Goal: Task Accomplishment & Management: Use online tool/utility

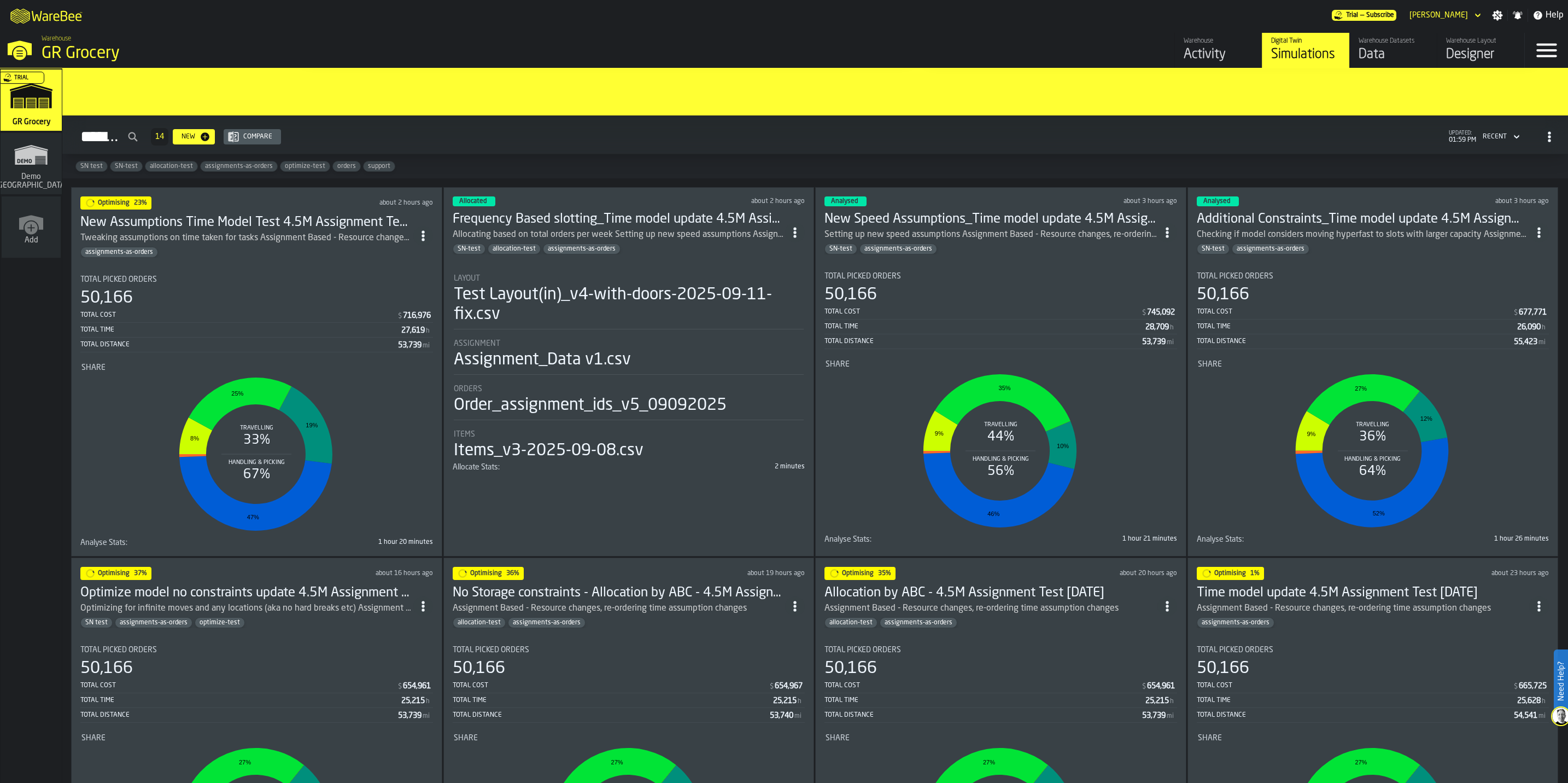
scroll to position [819, 0]
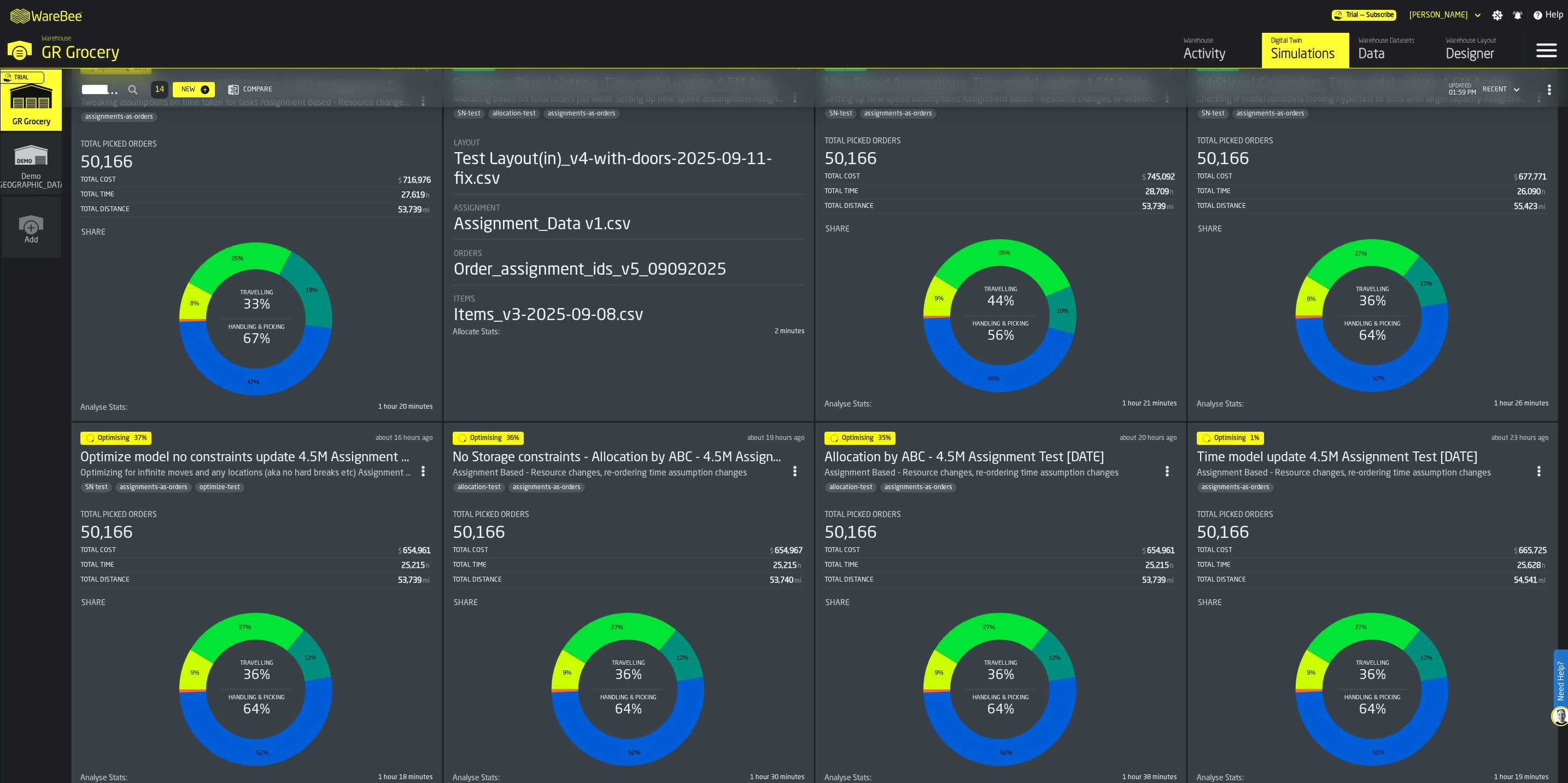
click at [263, 512] on section "Total Picked Orders 50,166 Total Cost $ 654,961 Total Time 25,215 h Total Dista…" at bounding box center [256, 642] width 352 height 281
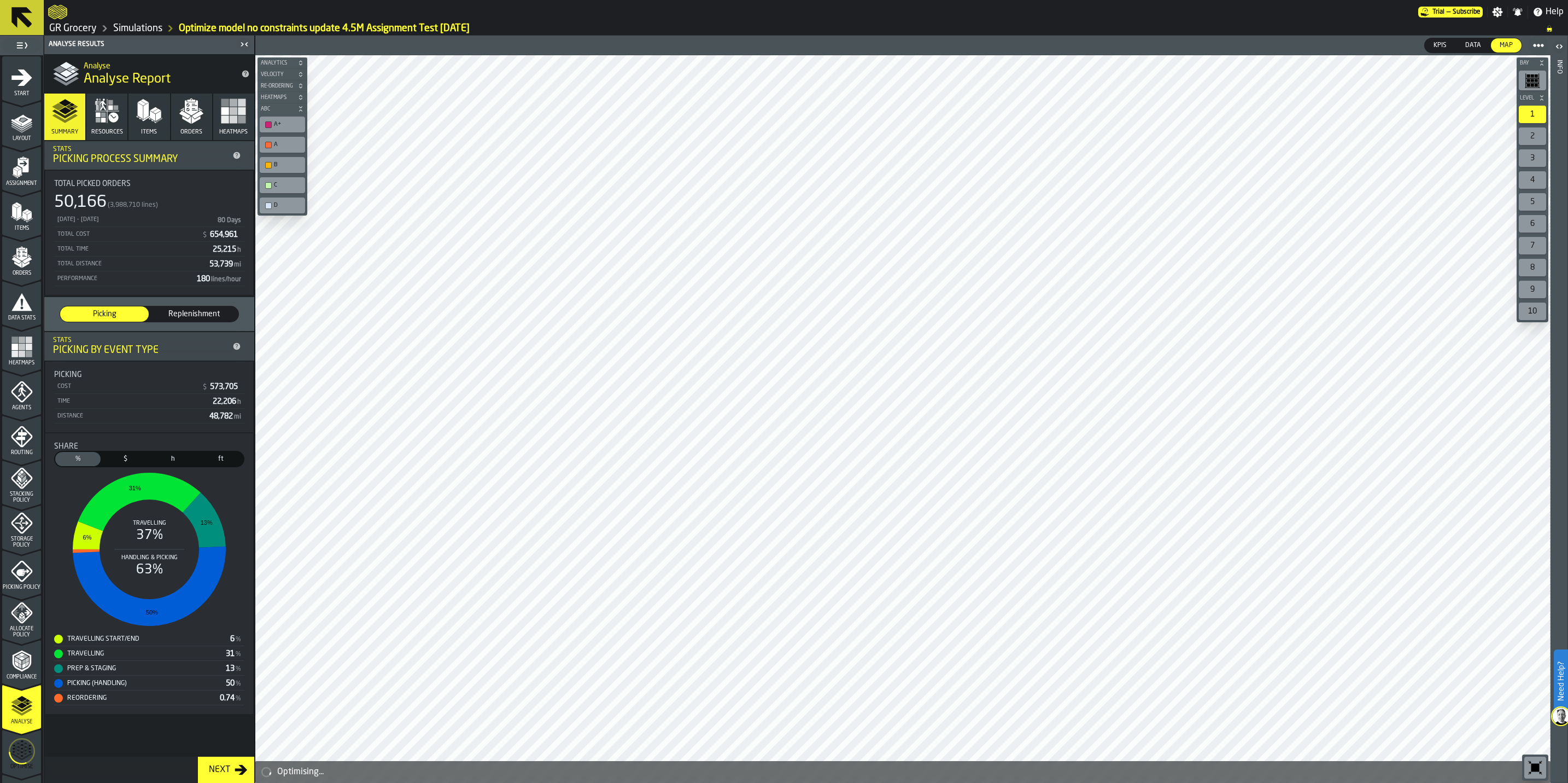
click at [17, 761] on icon "menu Optimise" at bounding box center [22, 751] width 26 height 44
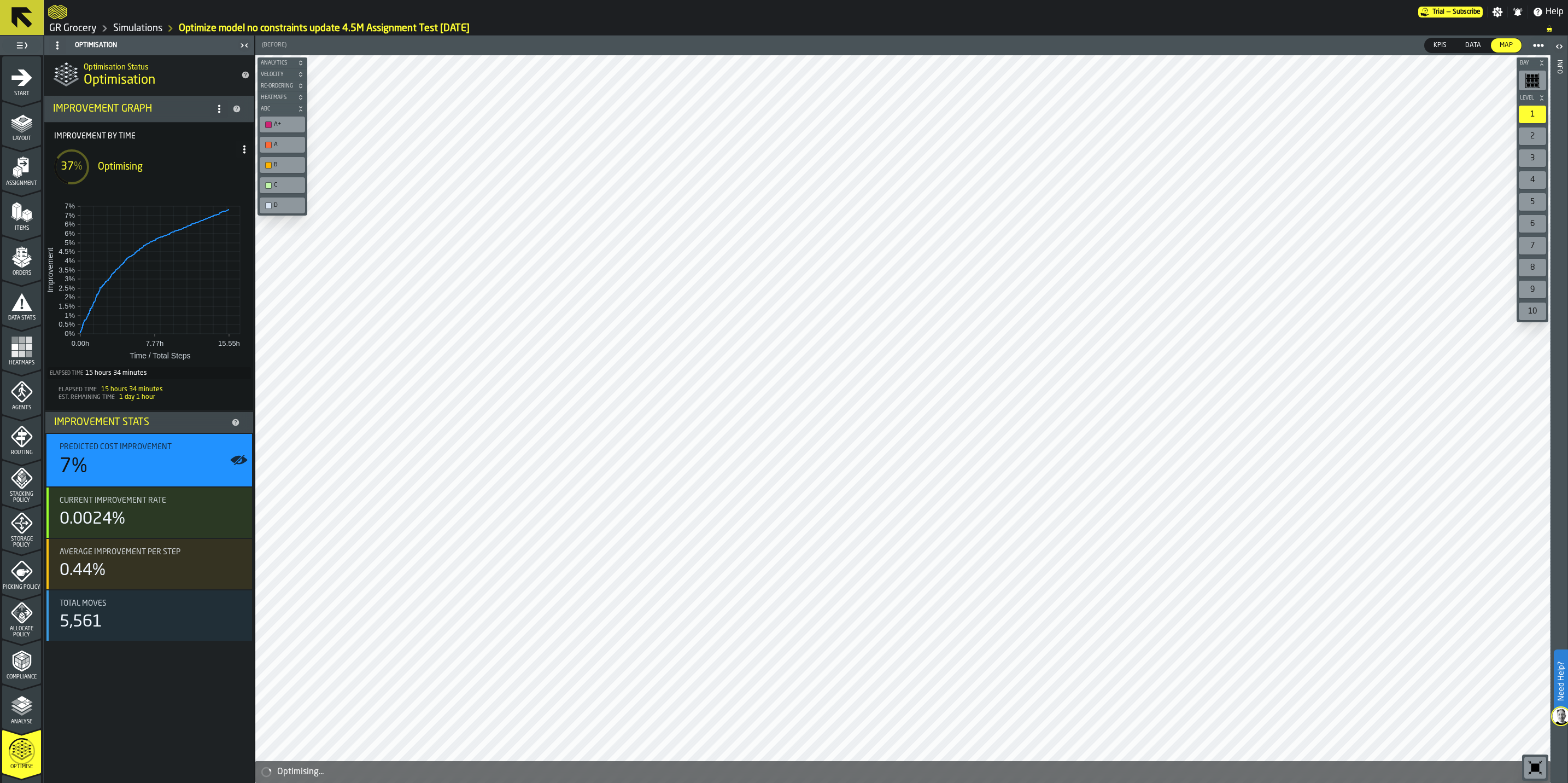
click at [11, 68] on icon "menu Start" at bounding box center [22, 77] width 22 height 22
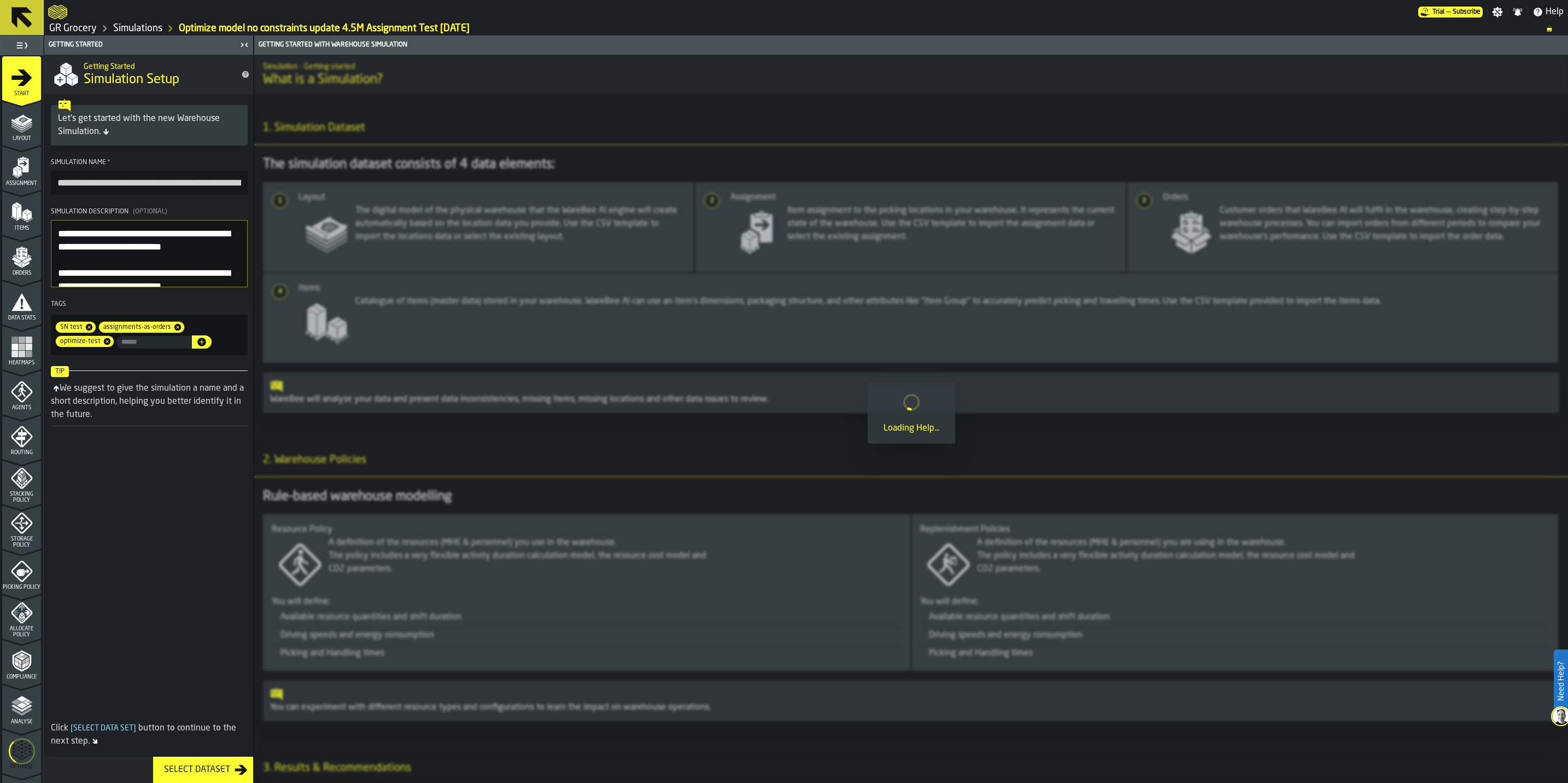
click at [19, 76] on icon "menu Start" at bounding box center [22, 77] width 21 height 17
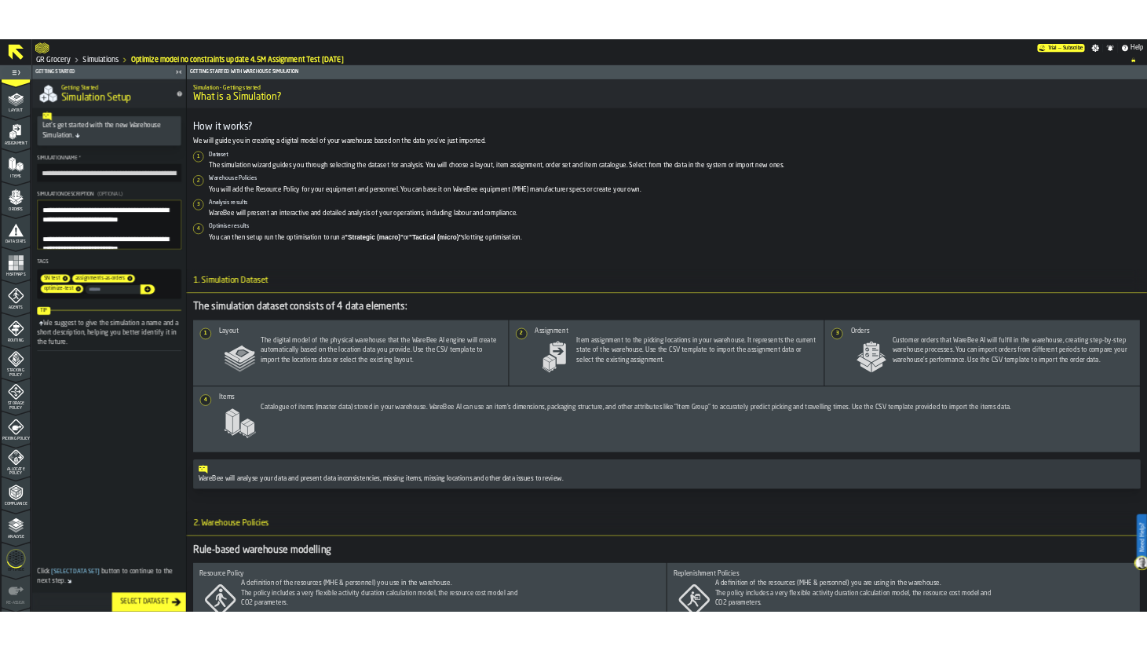
scroll to position [114, 0]
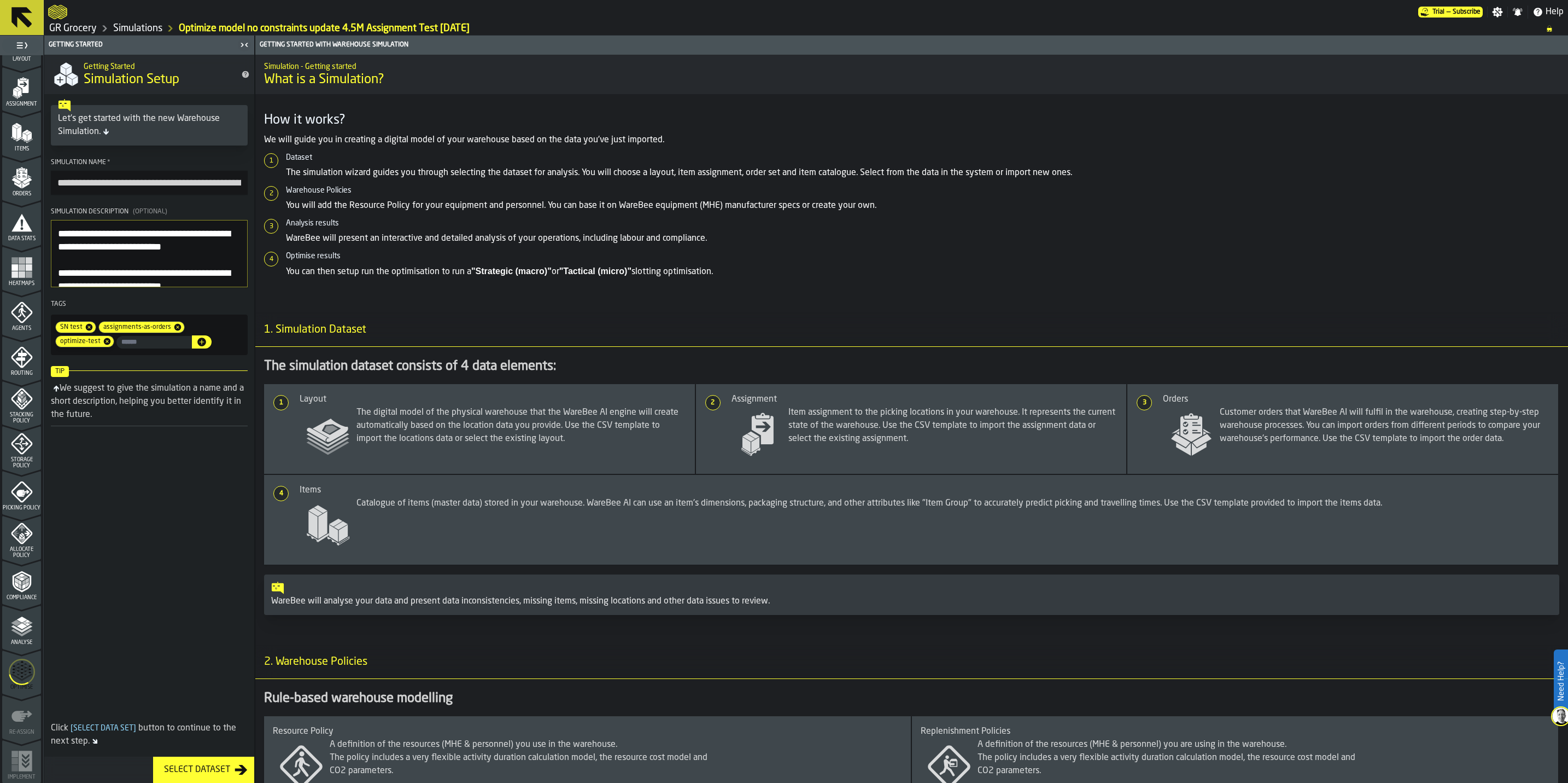
click at [29, 663] on icon "menu Optimise" at bounding box center [22, 672] width 26 height 44
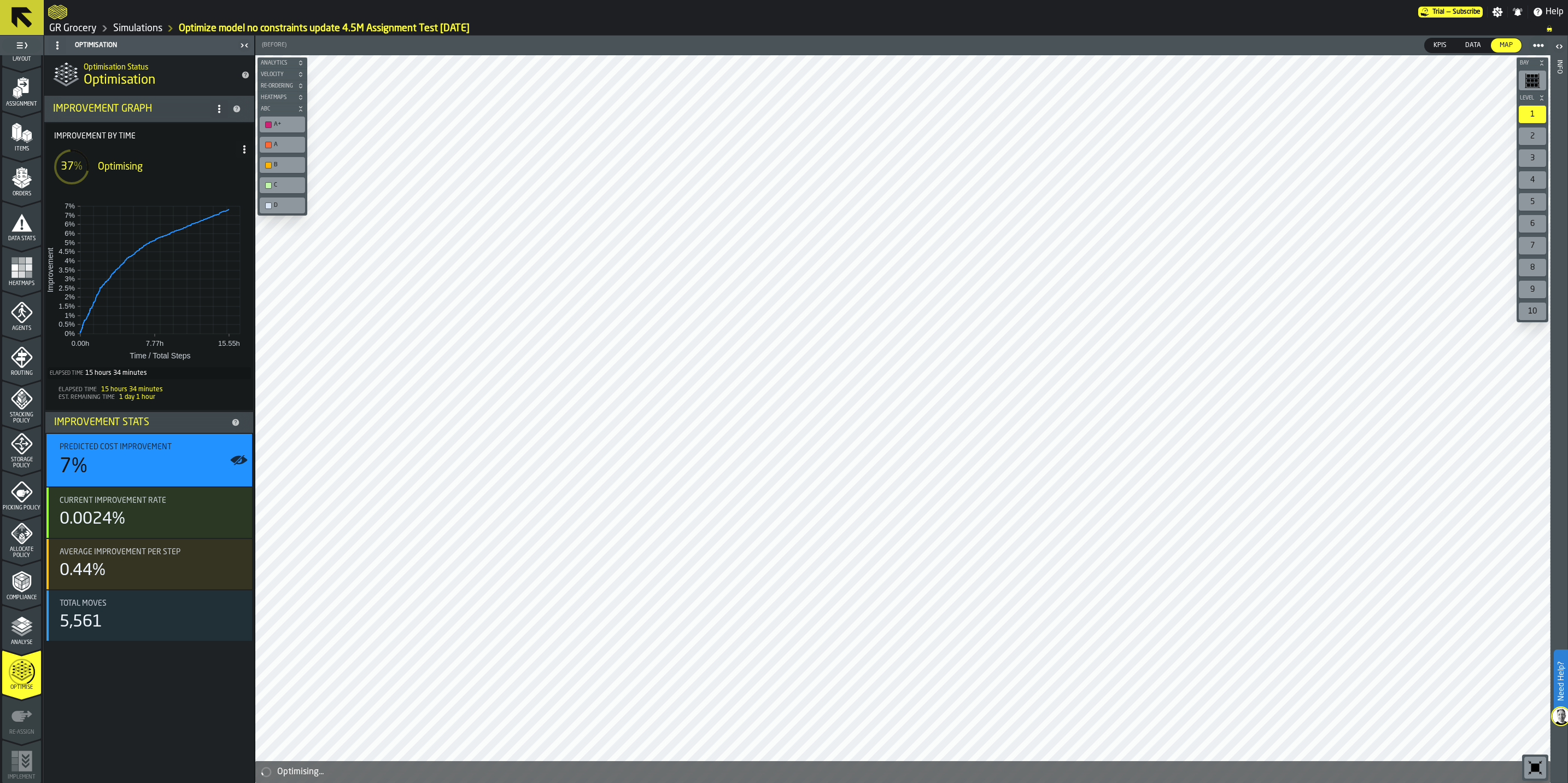
drag, startPoint x: 520, startPoint y: 24, endPoint x: 191, endPoint y: 3, distance: 329.7
click at [162, 20] on div "Trial — Subscribe Settings Notifications Help GR Grocery Simulations Optimize m…" at bounding box center [806, 17] width 1524 height 35
click at [244, 149] on circle at bounding box center [244, 149] width 2 height 2
click at [228, 169] on div "Show Run Options" at bounding box center [211, 171] width 72 height 13
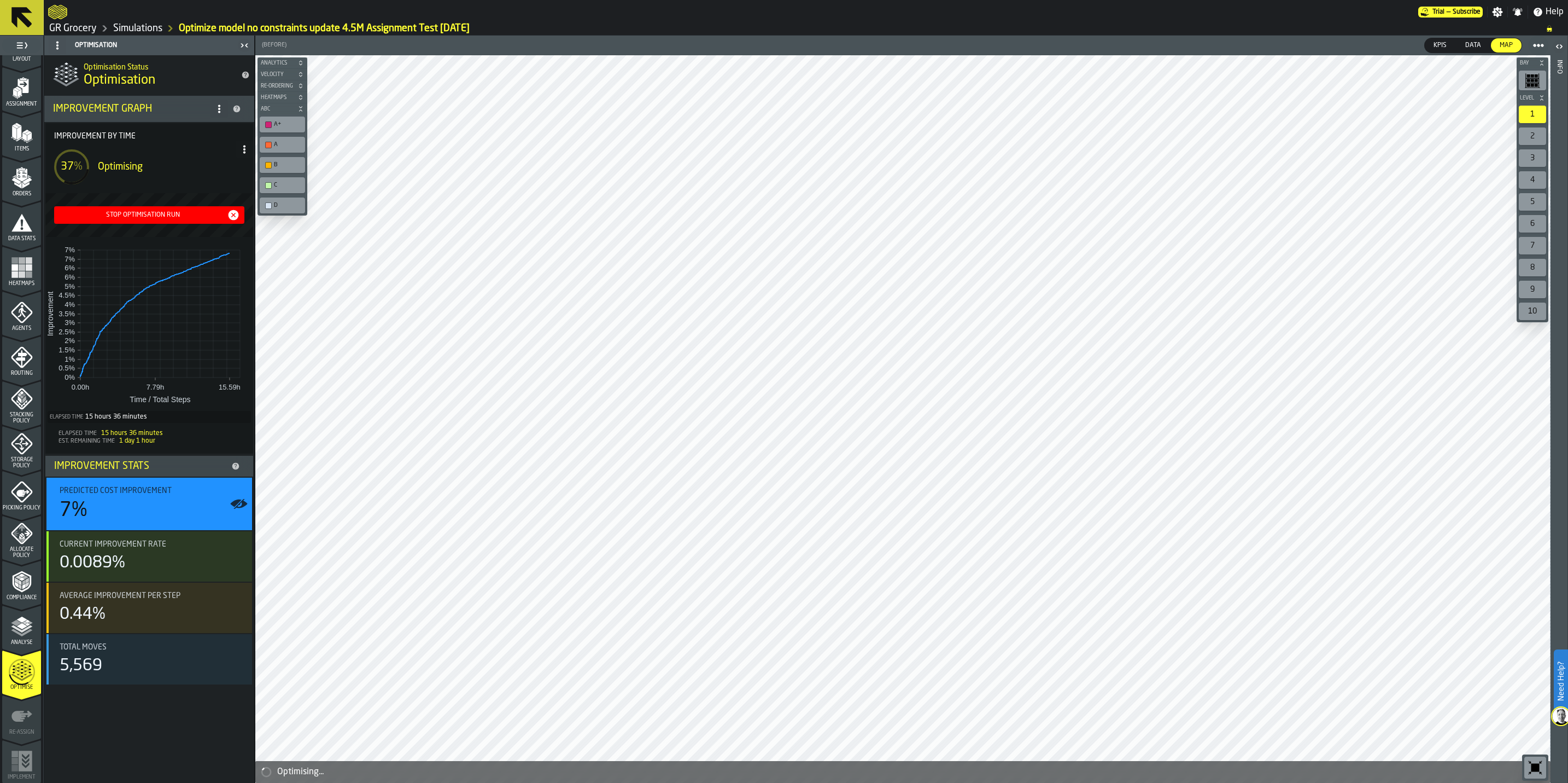
click at [144, 217] on div "Stop Optimisation Run" at bounding box center [143, 215] width 168 height 8
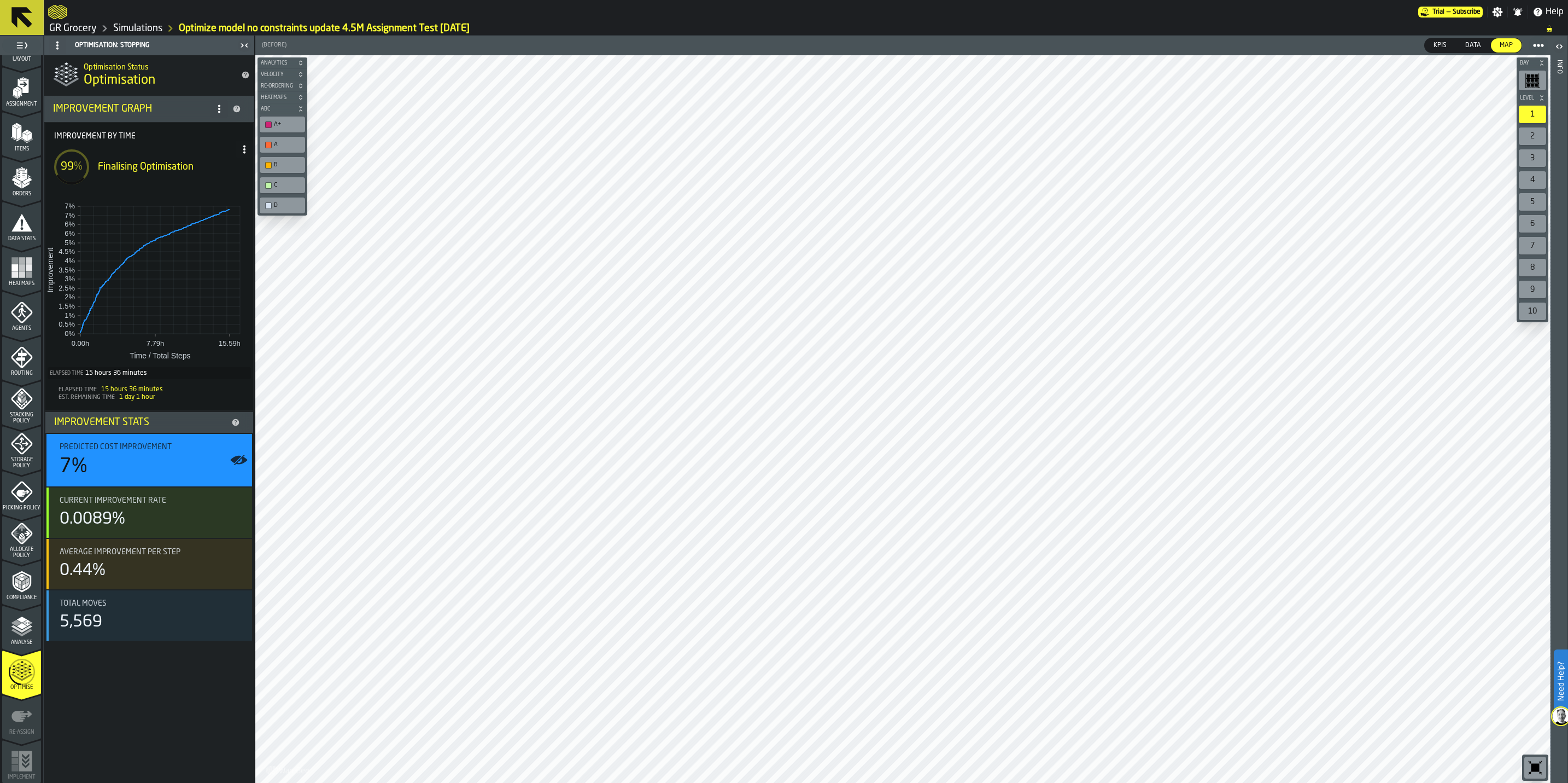
drag, startPoint x: 76, startPoint y: 29, endPoint x: 1360, endPoint y: 218, distance: 1297.8
click at [76, 29] on link "GR Grocery" at bounding box center [73, 28] width 47 height 12
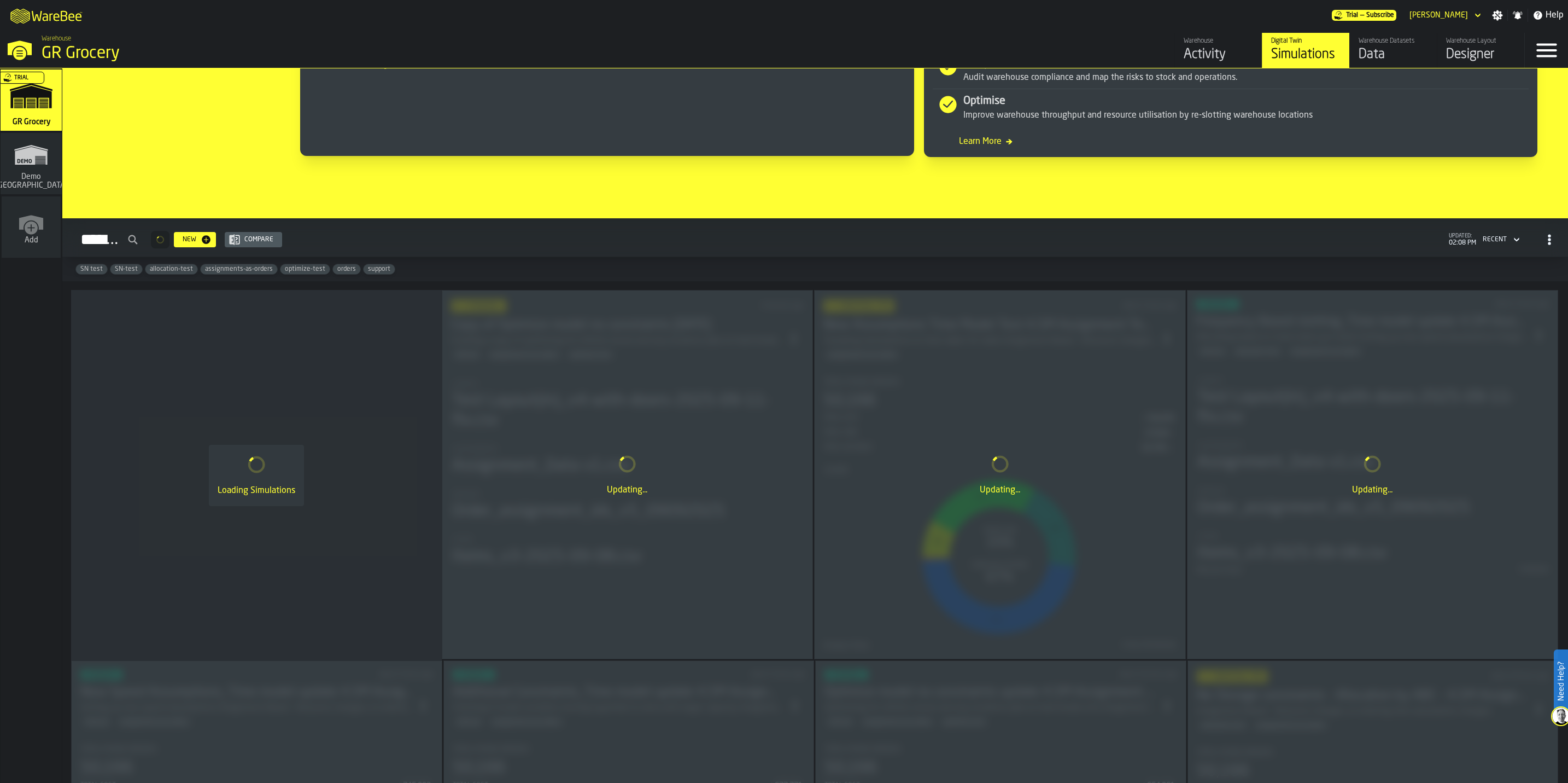
scroll to position [502, 0]
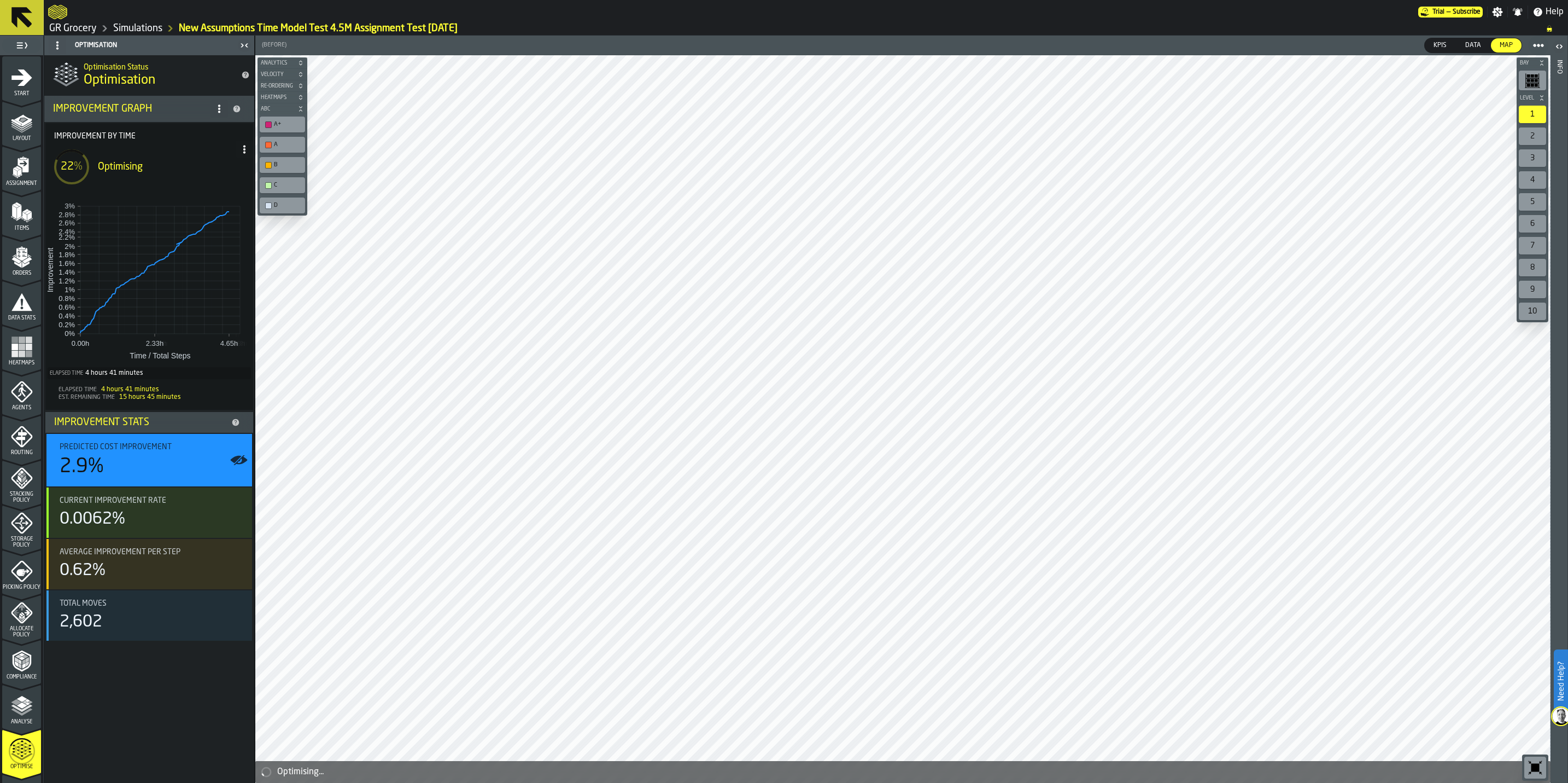
scroll to position [79, 0]
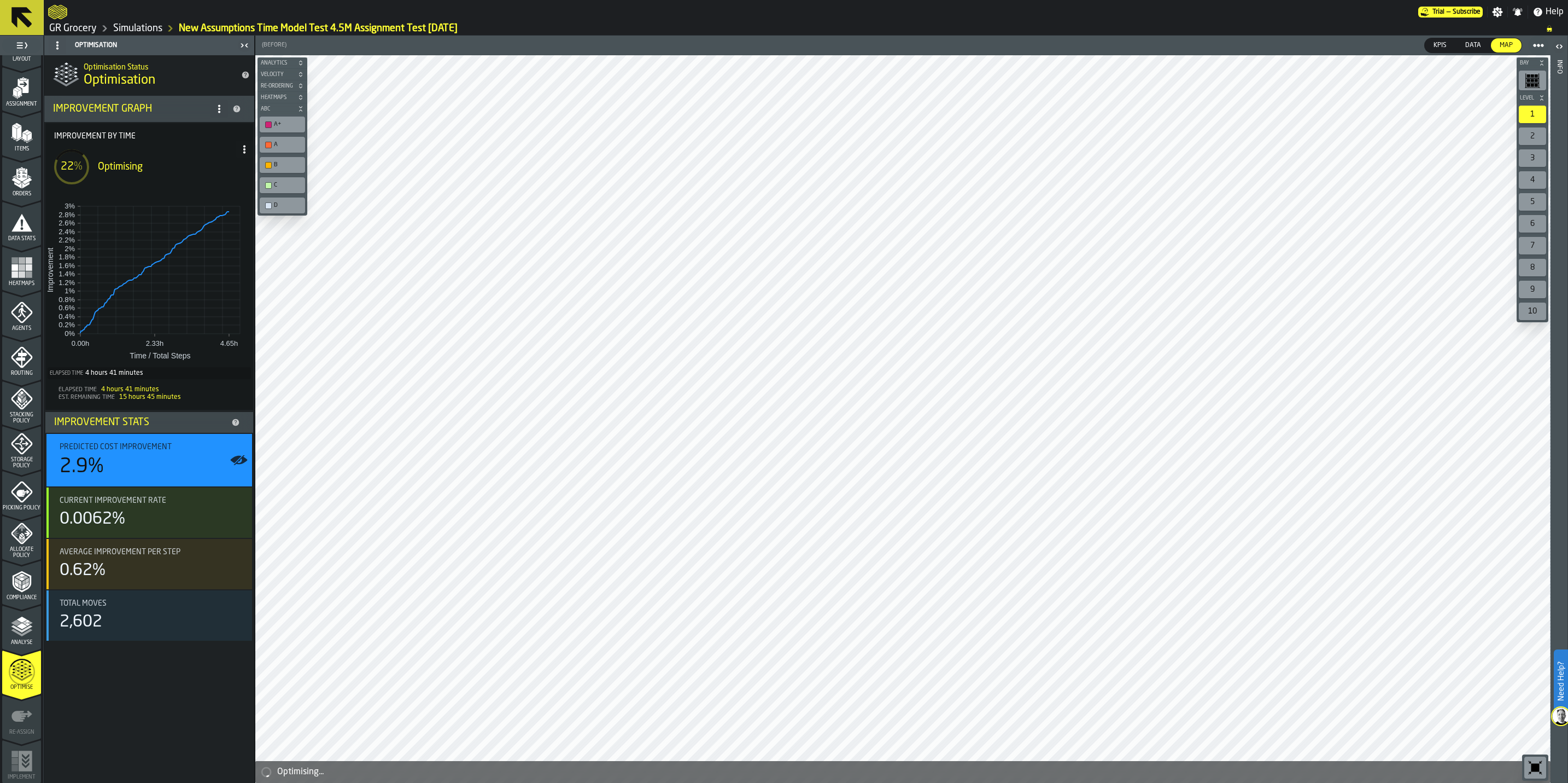
drag, startPoint x: 83, startPoint y: 24, endPoint x: 209, endPoint y: 61, distance: 131.3
click at [83, 24] on link "GR Grocery" at bounding box center [73, 28] width 47 height 12
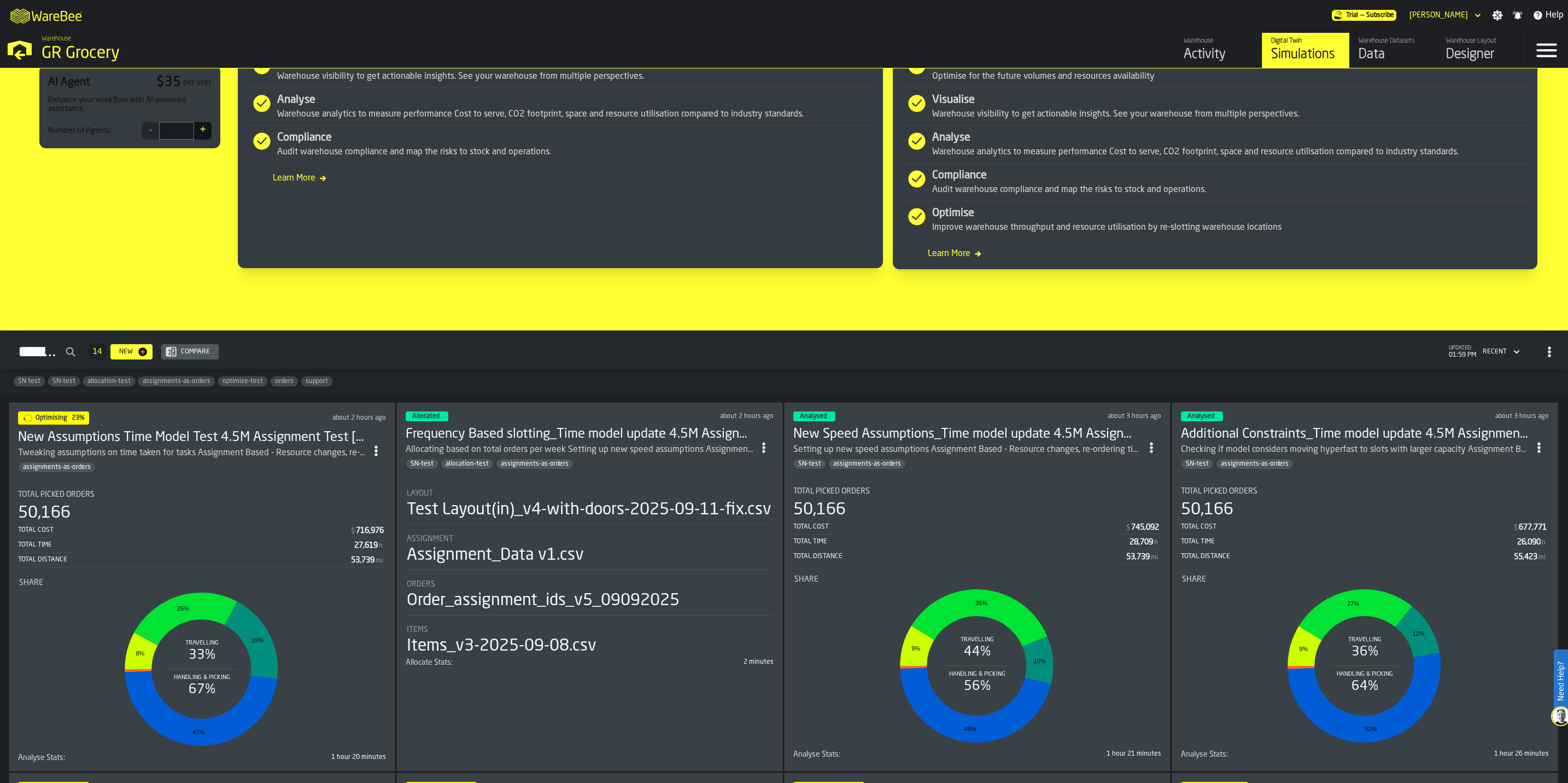
scroll to position [656, 0]
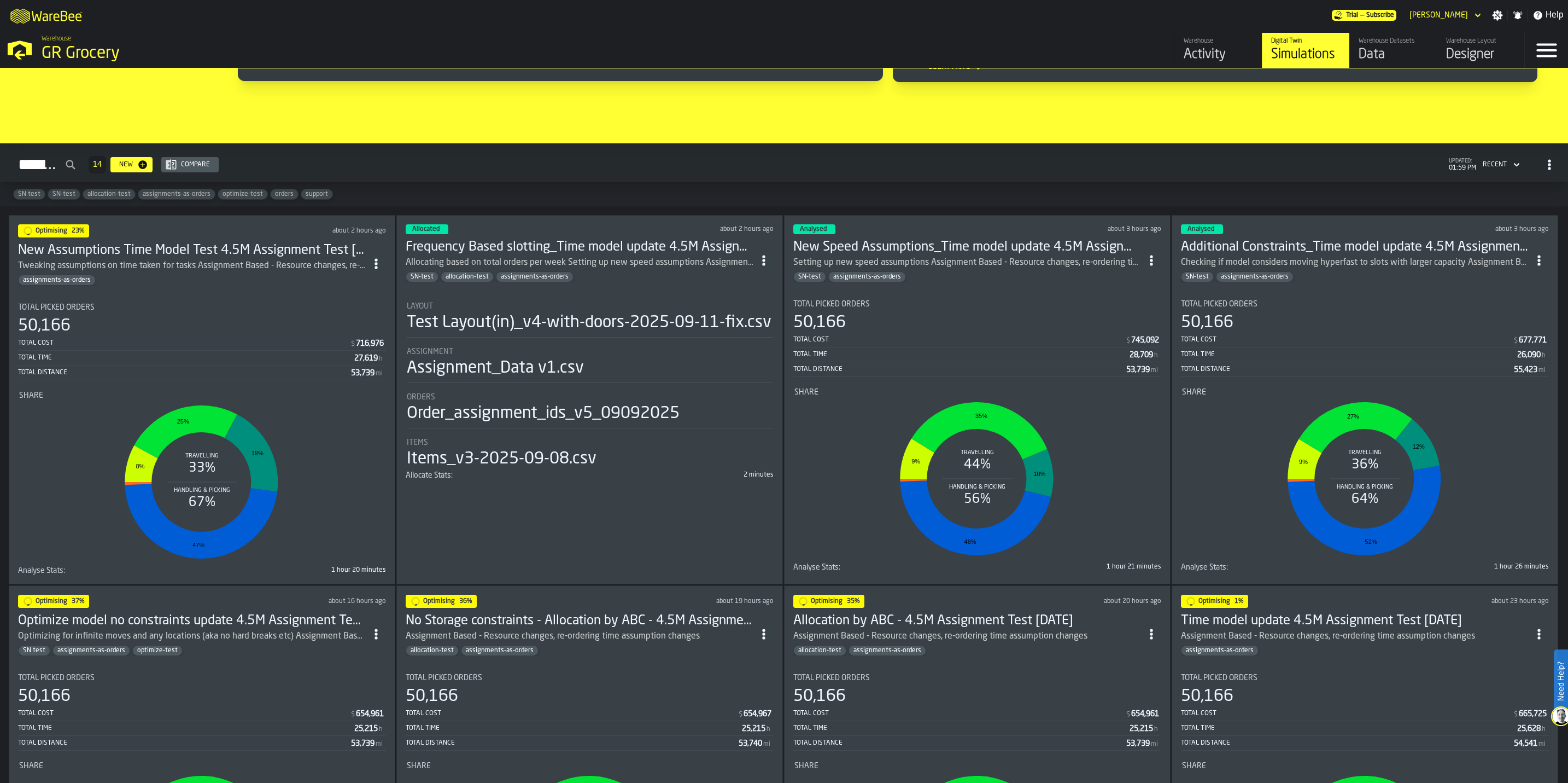
drag, startPoint x: 162, startPoint y: 256, endPoint x: 116, endPoint y: 249, distance: 46.5
click at [116, 249] on h3 "New Assumptions Time Model Test 4.5M Assignment Test [DATE]" at bounding box center [192, 250] width 348 height 17
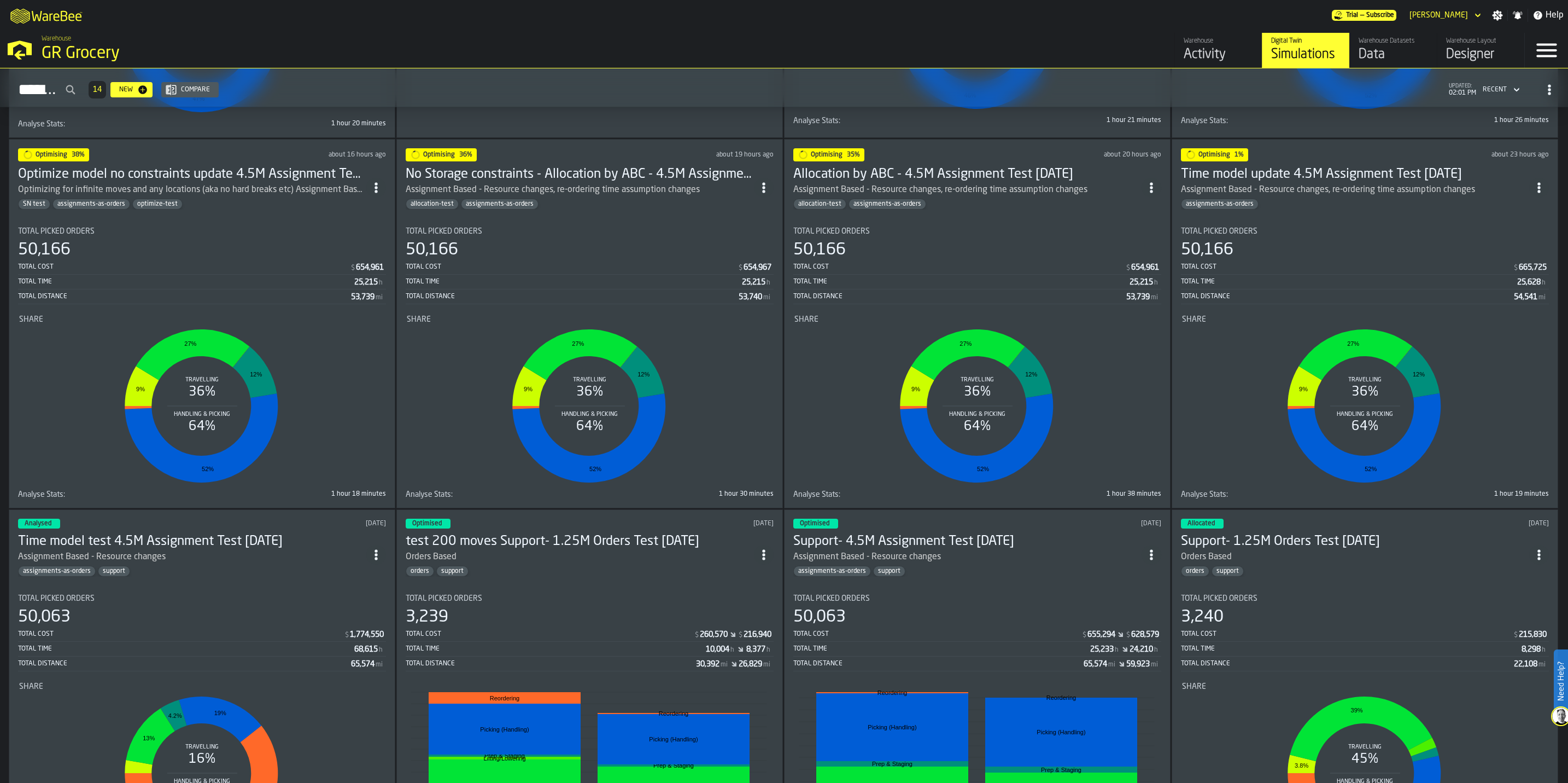
scroll to position [1067, 0]
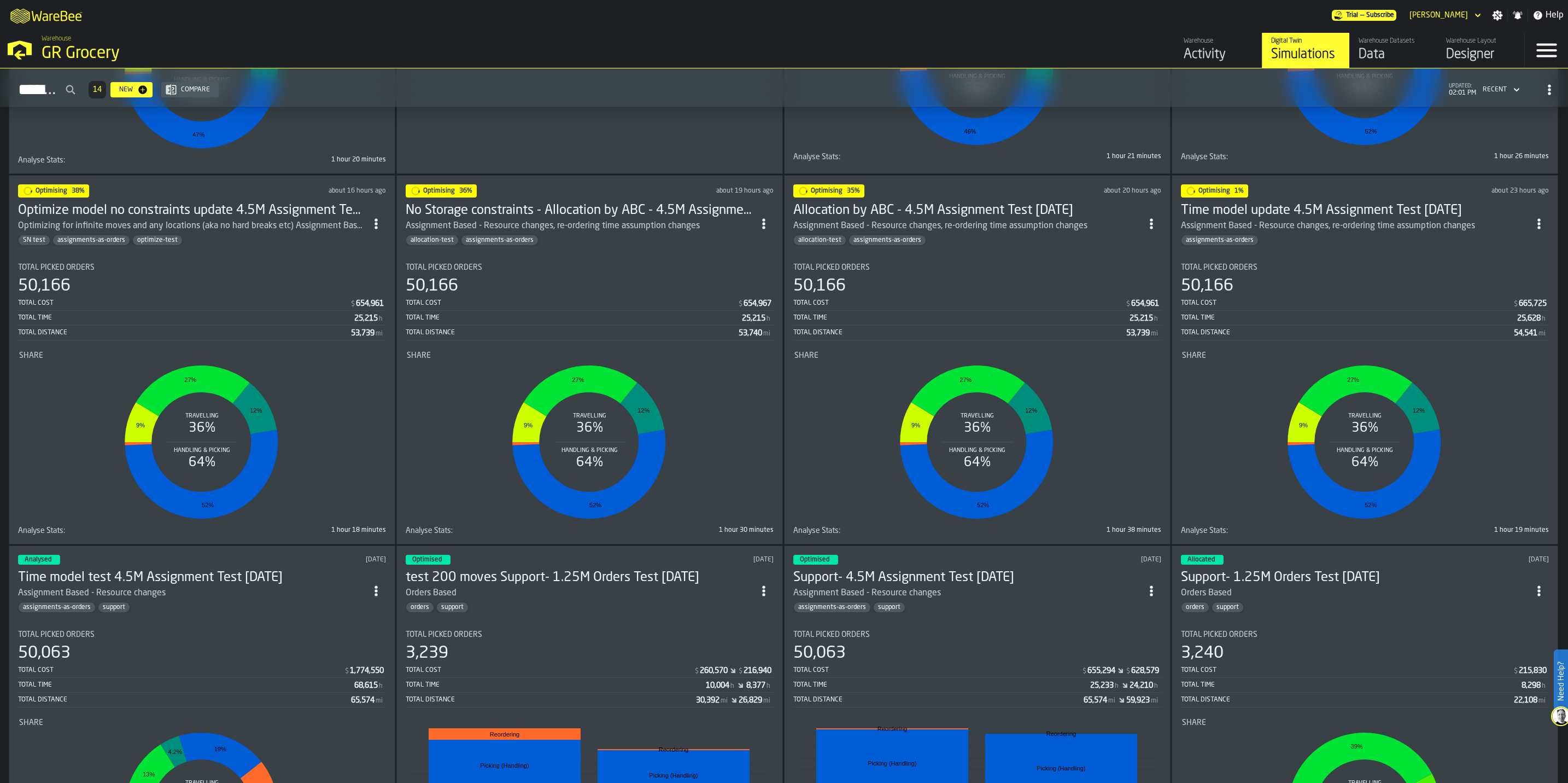
click at [1349, 219] on h3 "Time model update 4.5M Assignment Test [DATE]" at bounding box center [1355, 210] width 348 height 17
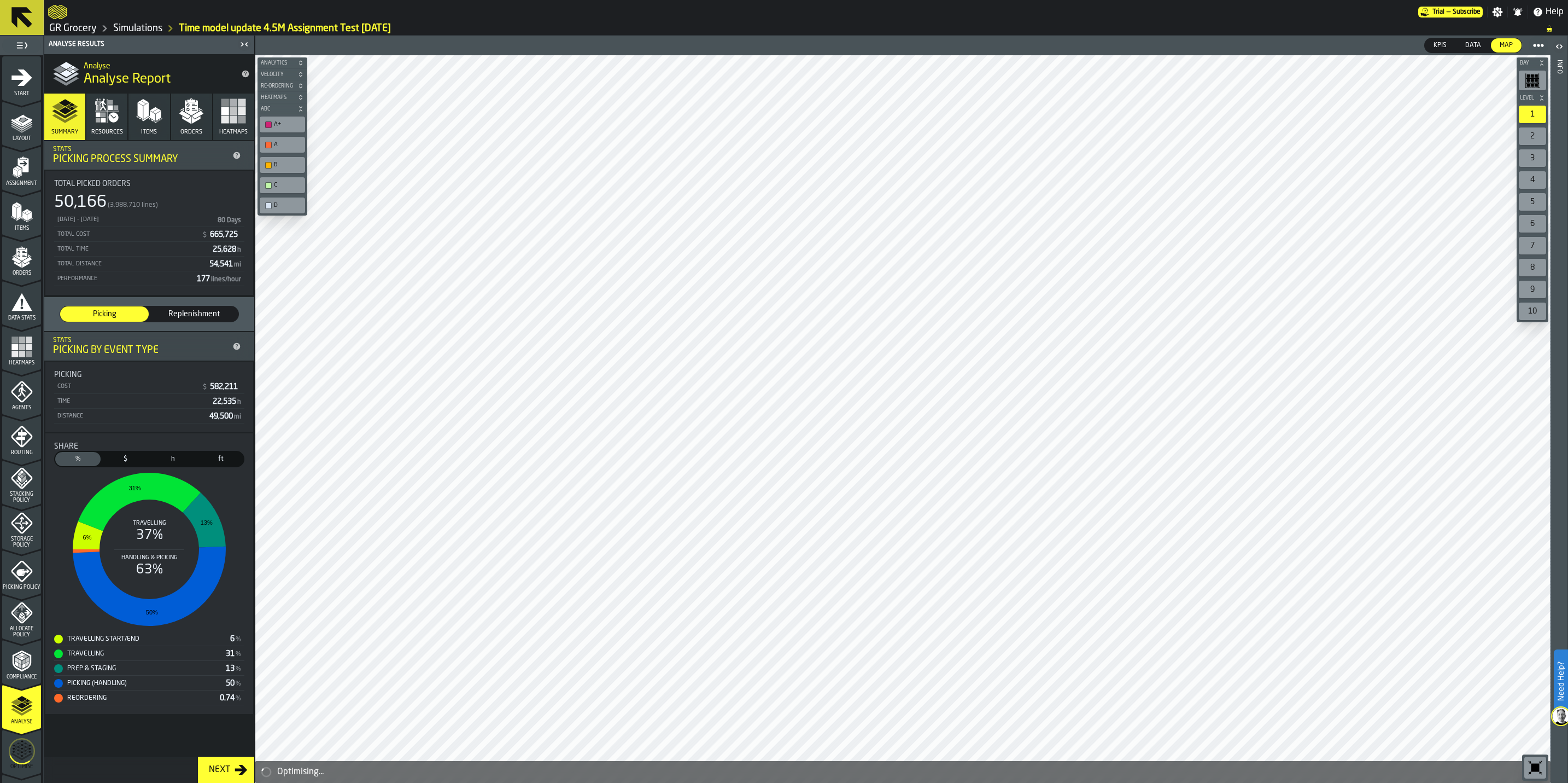
click at [14, 750] on icon "menu Optimise" at bounding box center [22, 751] width 26 height 44
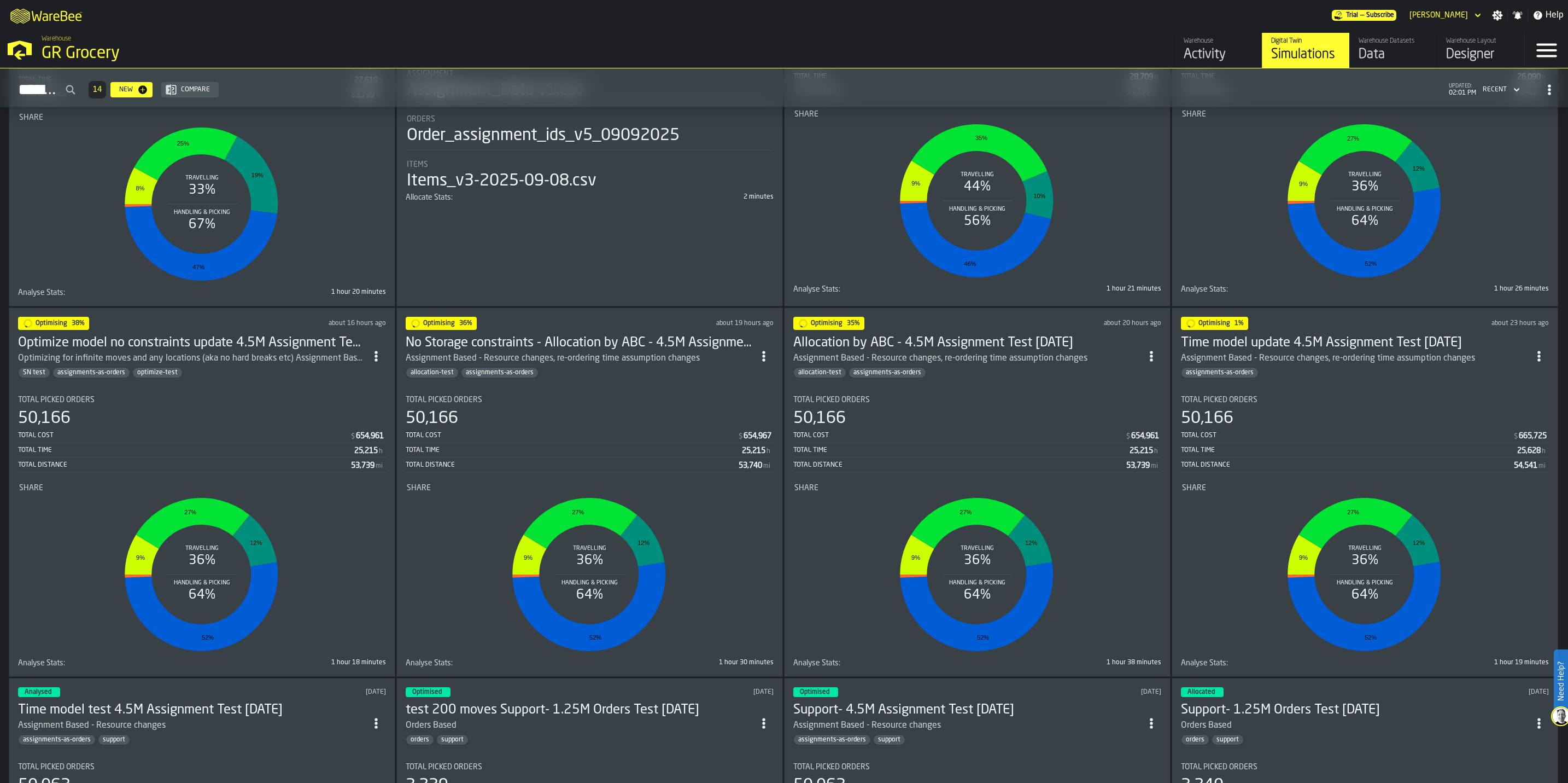
scroll to position [933, 0]
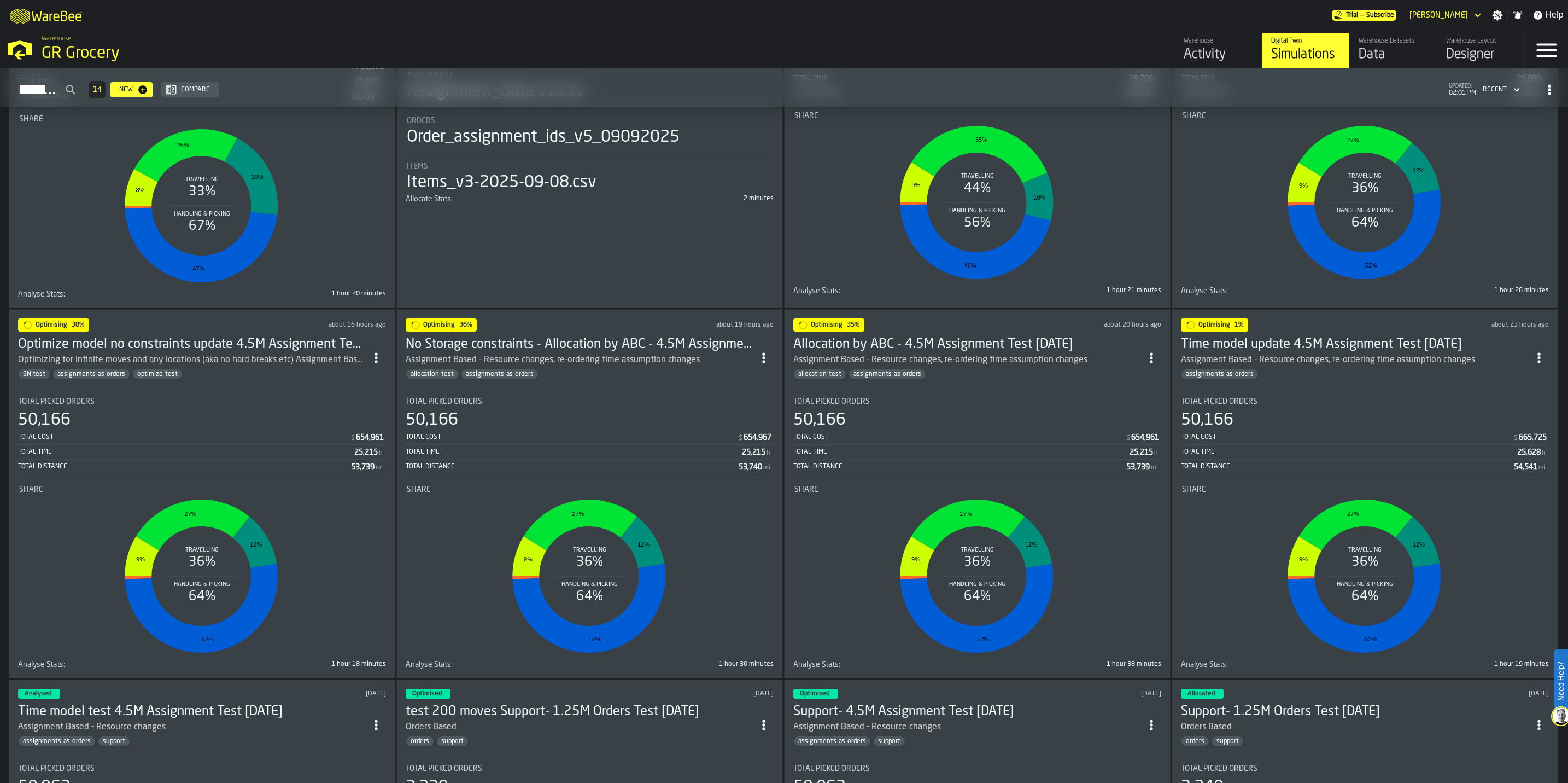
click at [951, 374] on div "allocation-test assignments-as-orders" at bounding box center [967, 374] width 348 height 11
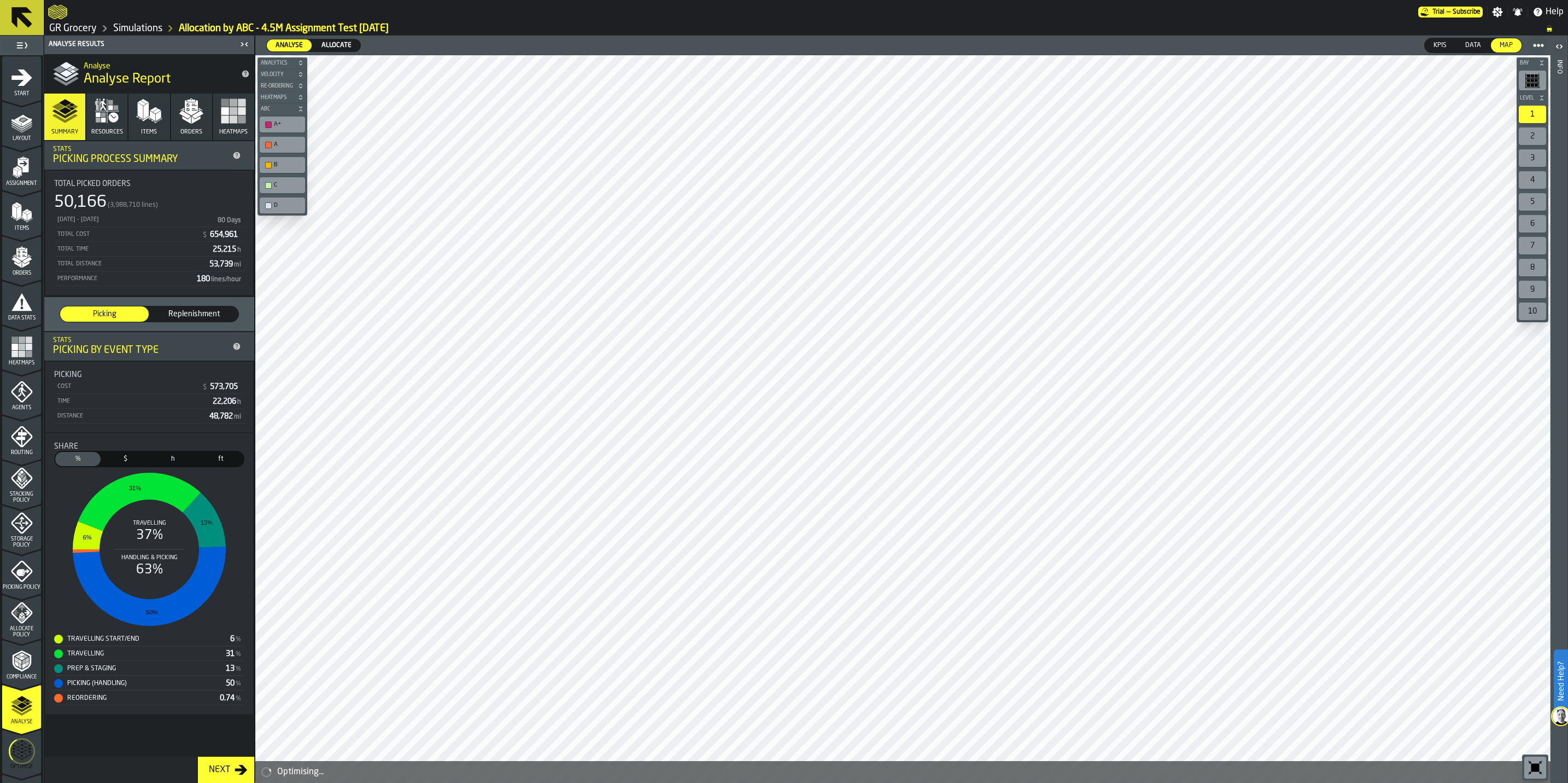
click at [9, 752] on icon "menu Optimise" at bounding box center [22, 751] width 26 height 44
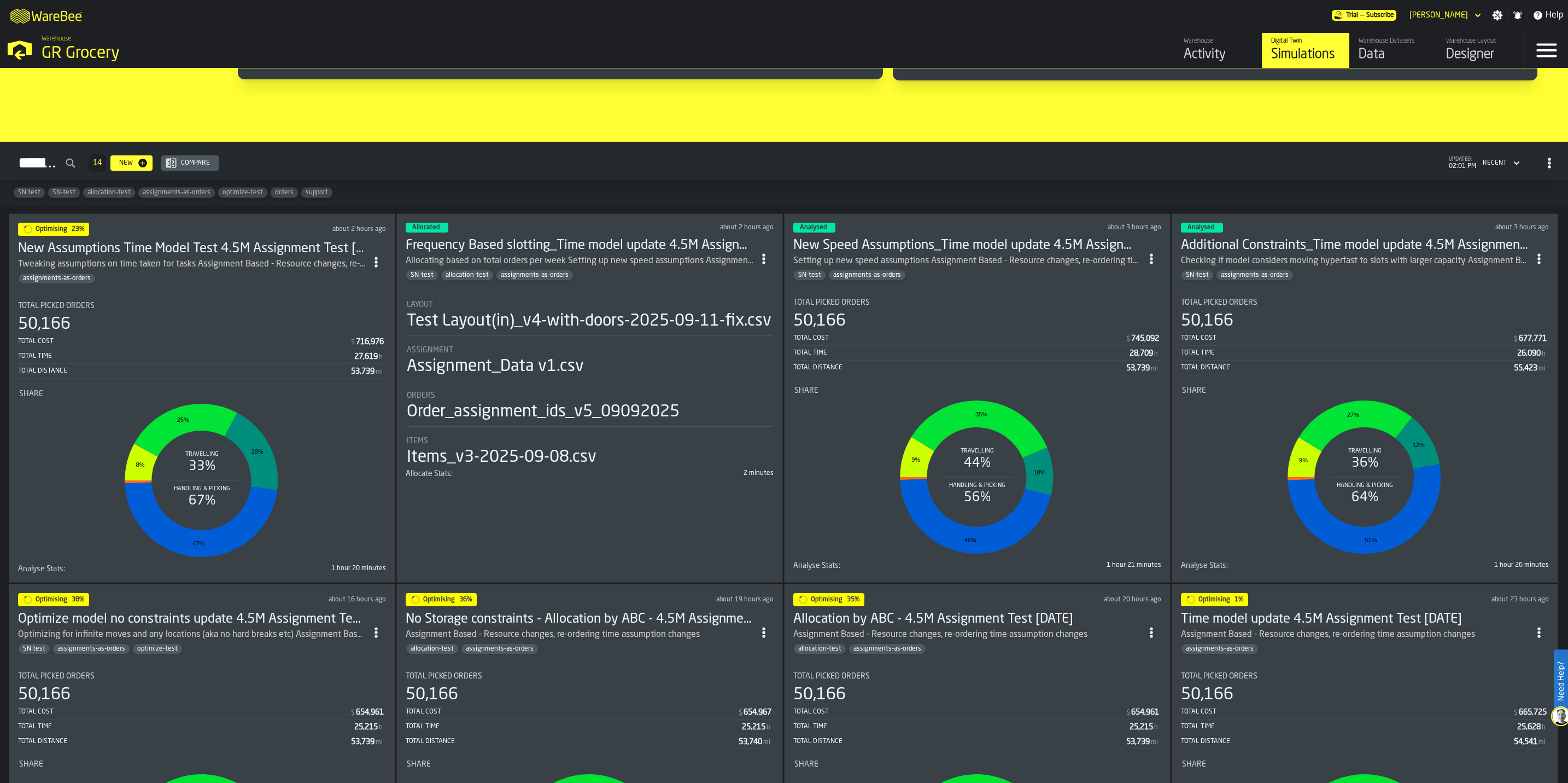
scroll to position [656, 0]
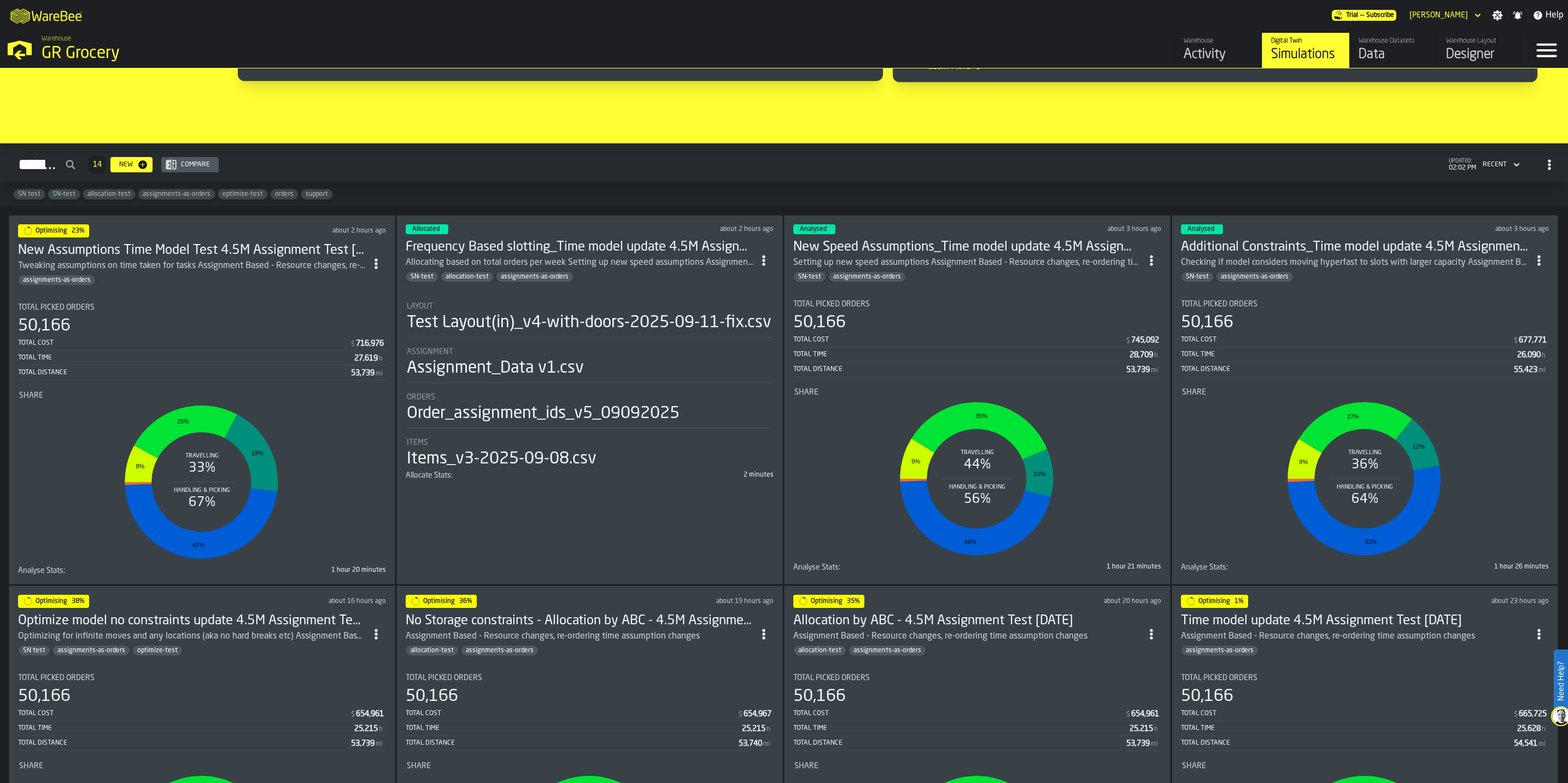
click at [272, 279] on div "assignments-as-orders" at bounding box center [192, 280] width 348 height 11
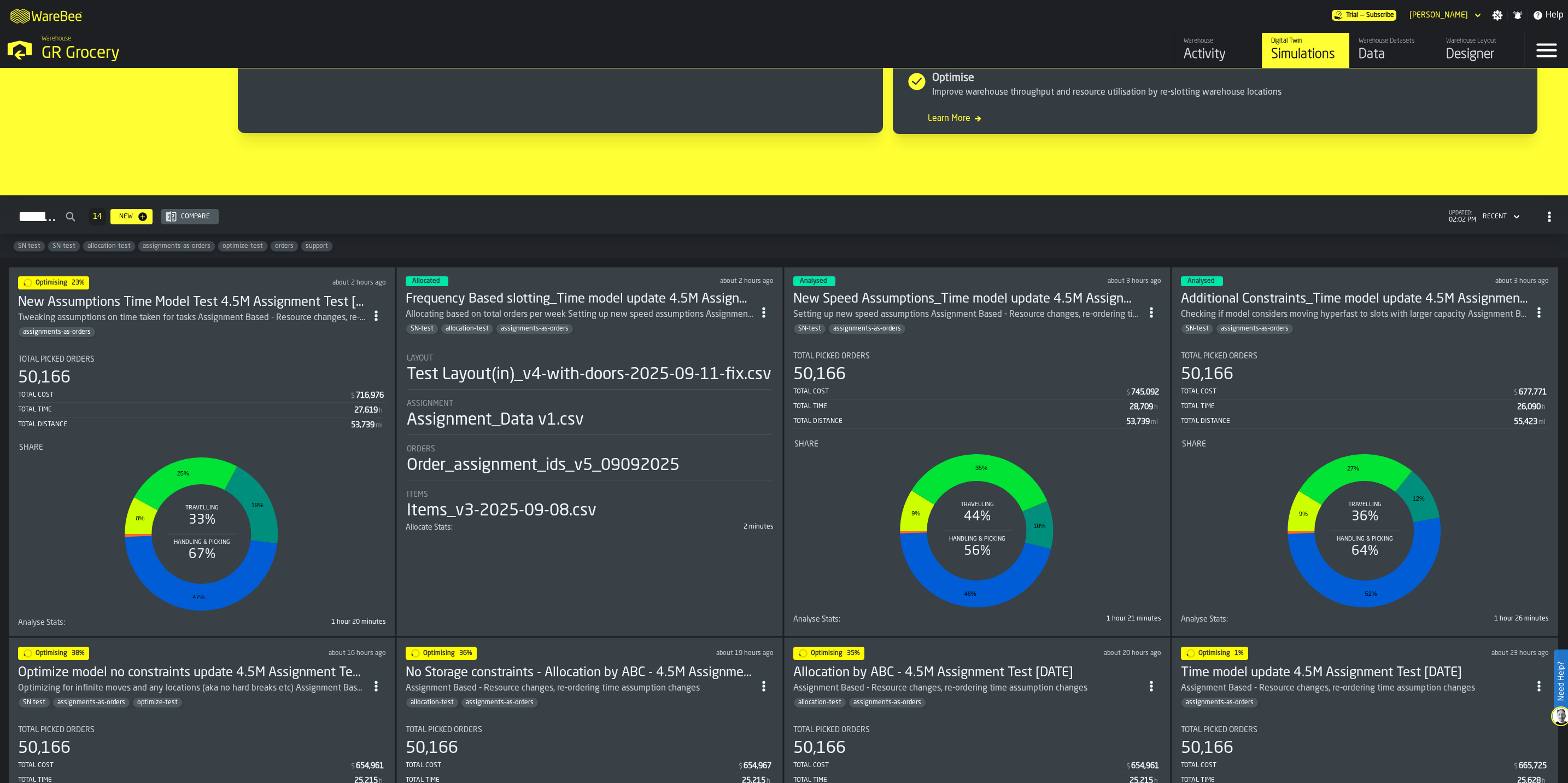
scroll to position [1096, 0]
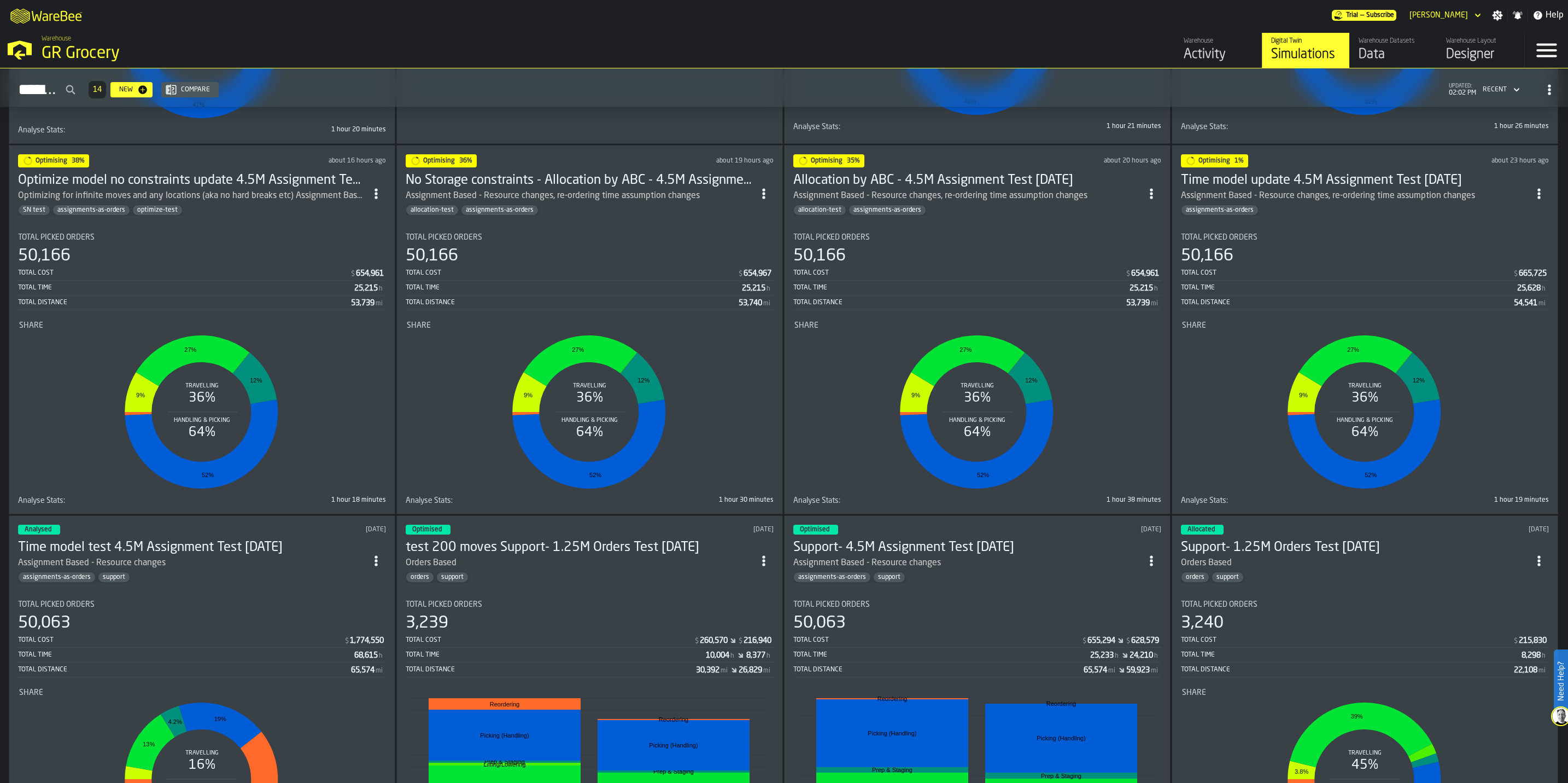
click at [637, 249] on div "Total Picked Orders 50,166 Total Cost $ 654,967 Total Time 25,215 h Total Dista…" at bounding box center [590, 271] width 368 height 77
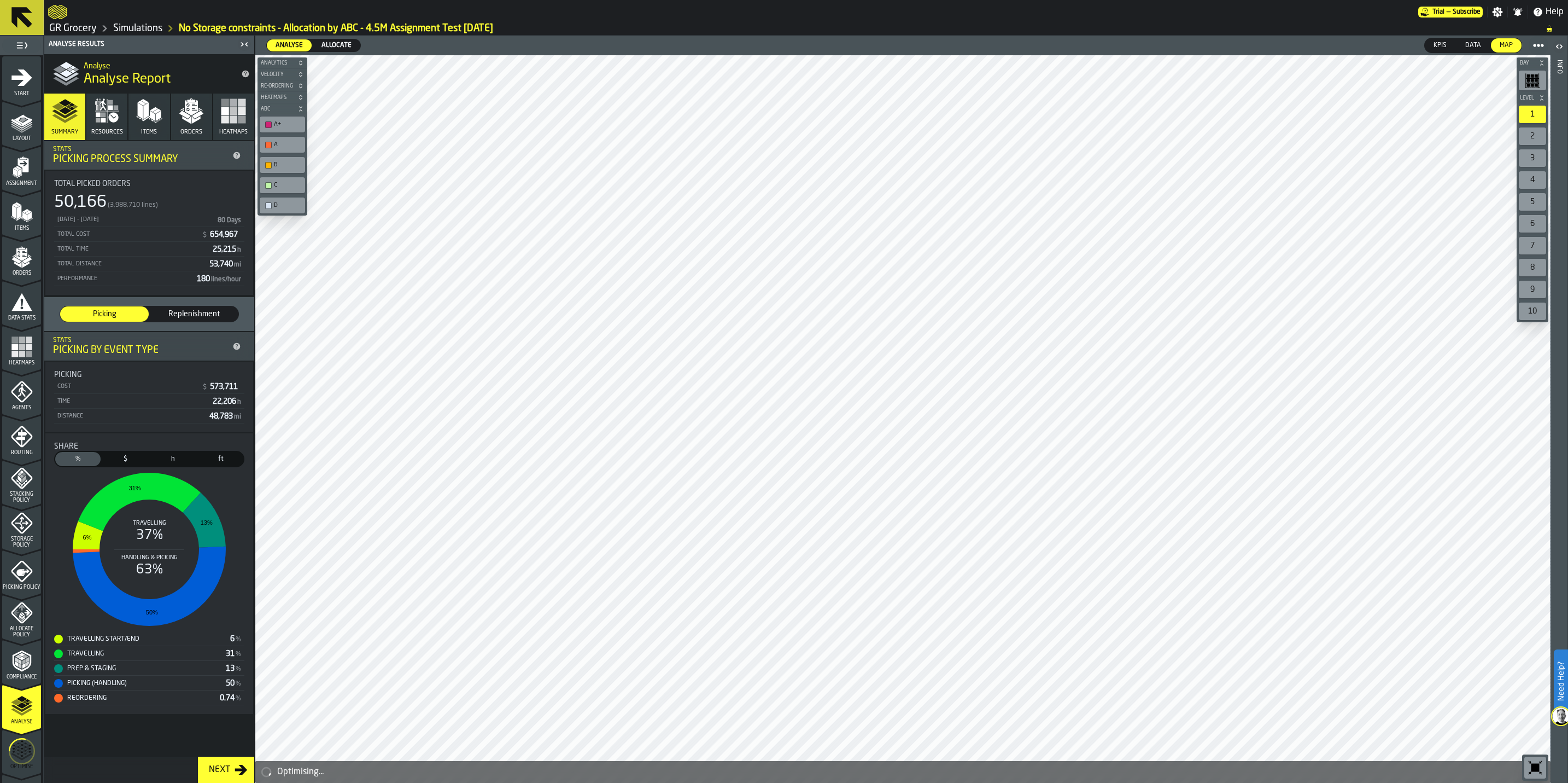
click at [12, 750] on icon "menu Optimise" at bounding box center [22, 751] width 26 height 44
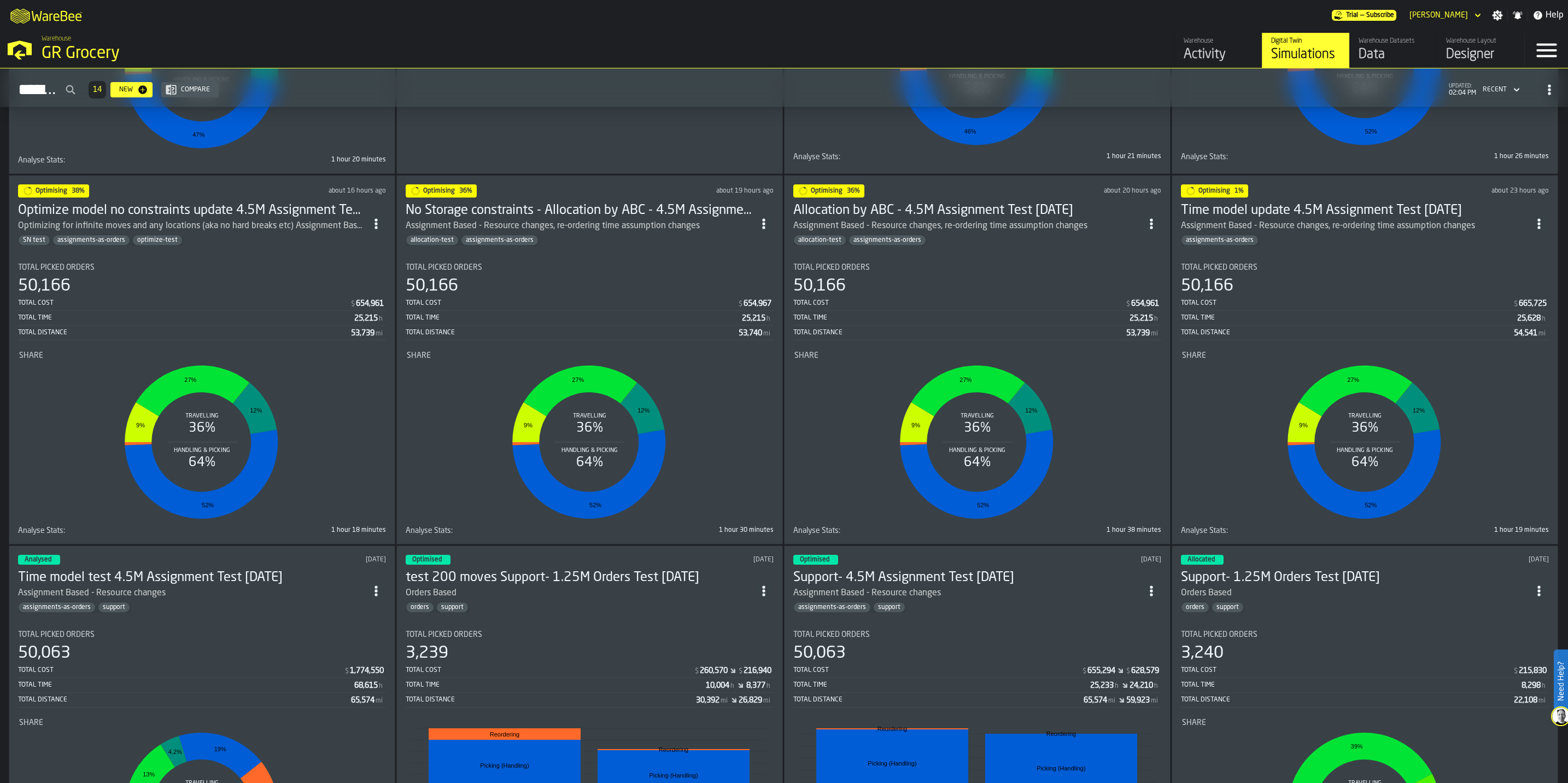
scroll to position [903, 0]
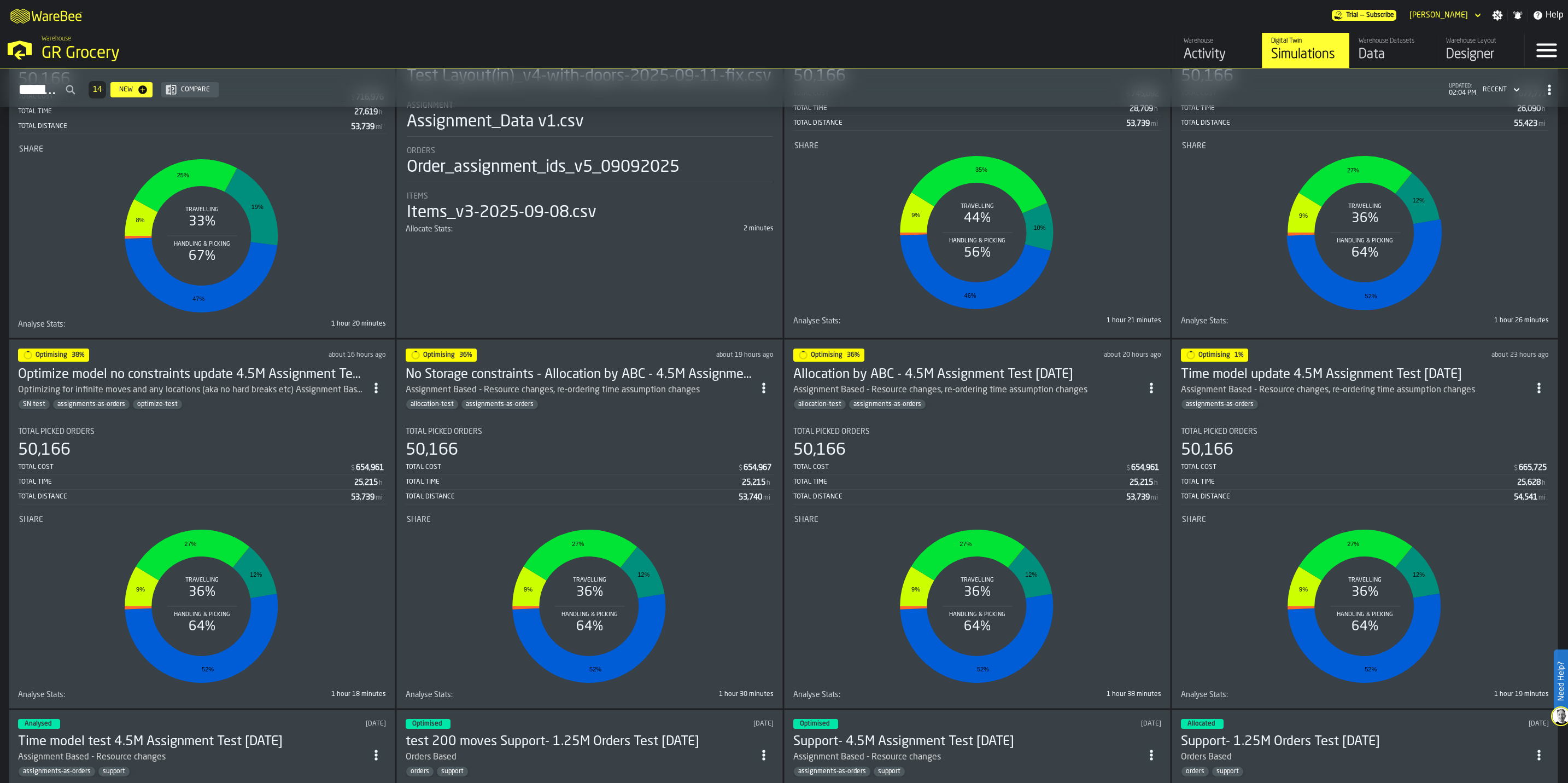
click at [1430, 410] on div "assignments-as-orders" at bounding box center [1355, 404] width 348 height 11
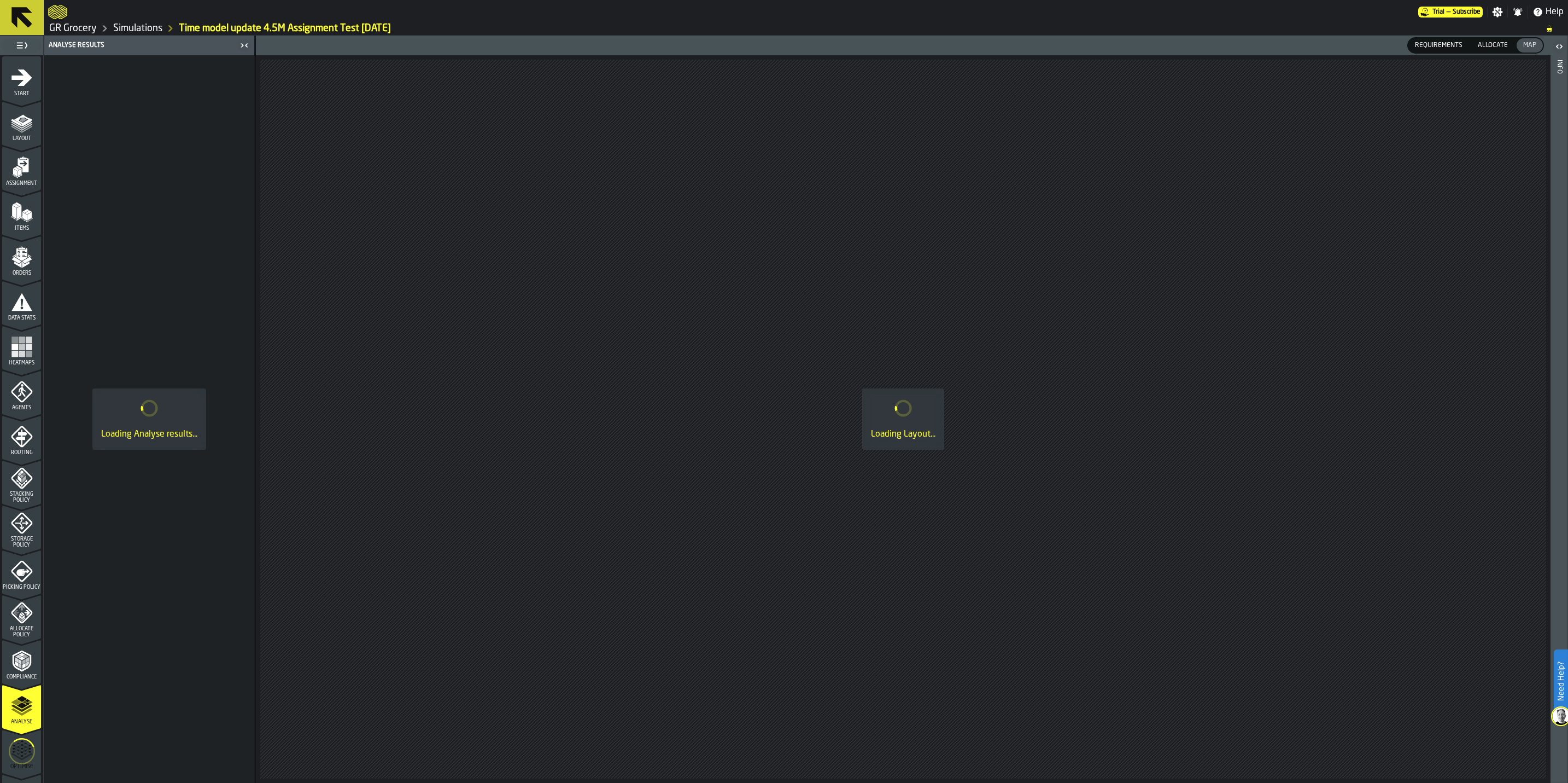
click at [12, 741] on circle "menu Optimise" at bounding box center [22, 751] width 25 height 25
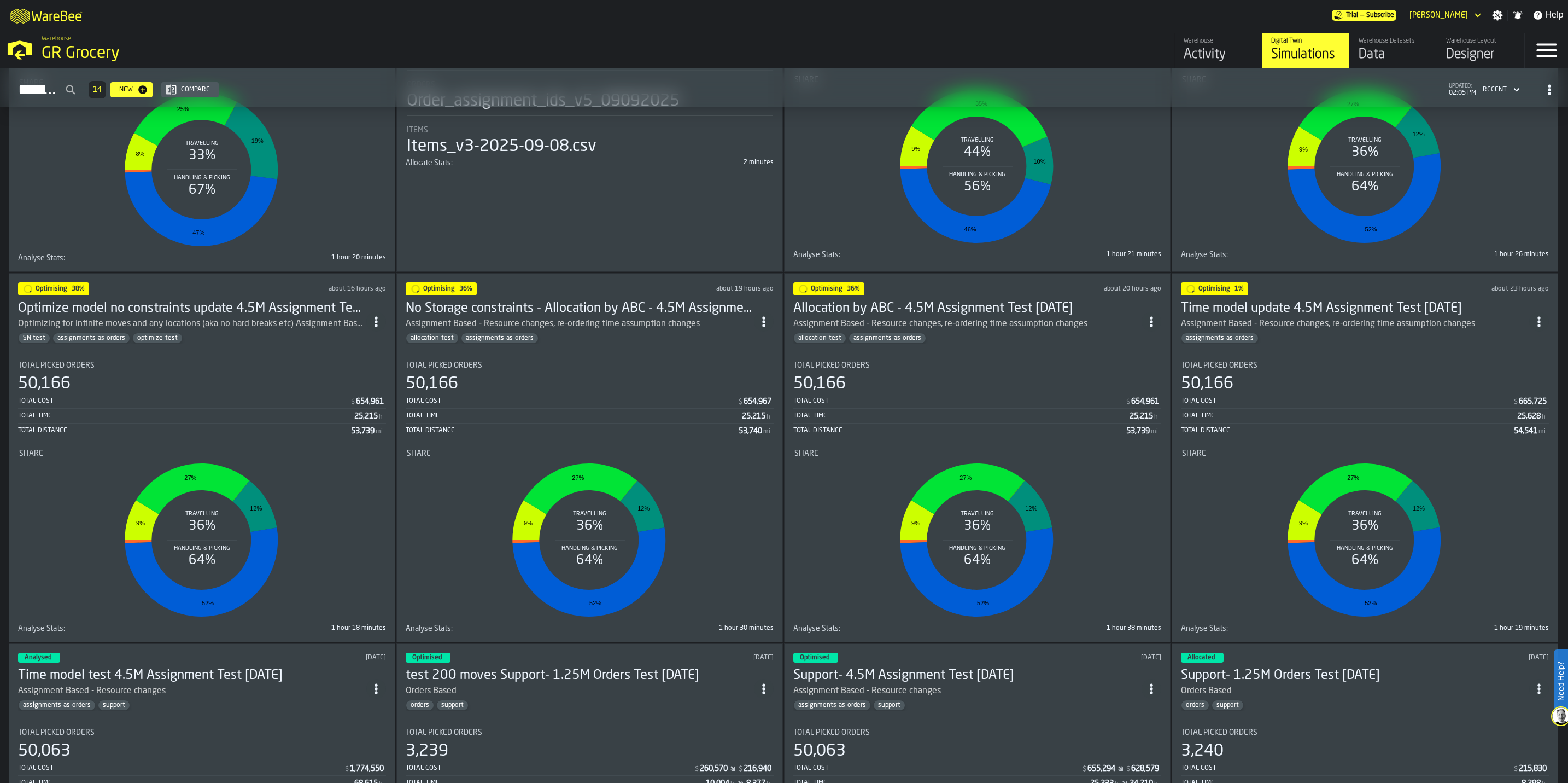
scroll to position [984, 0]
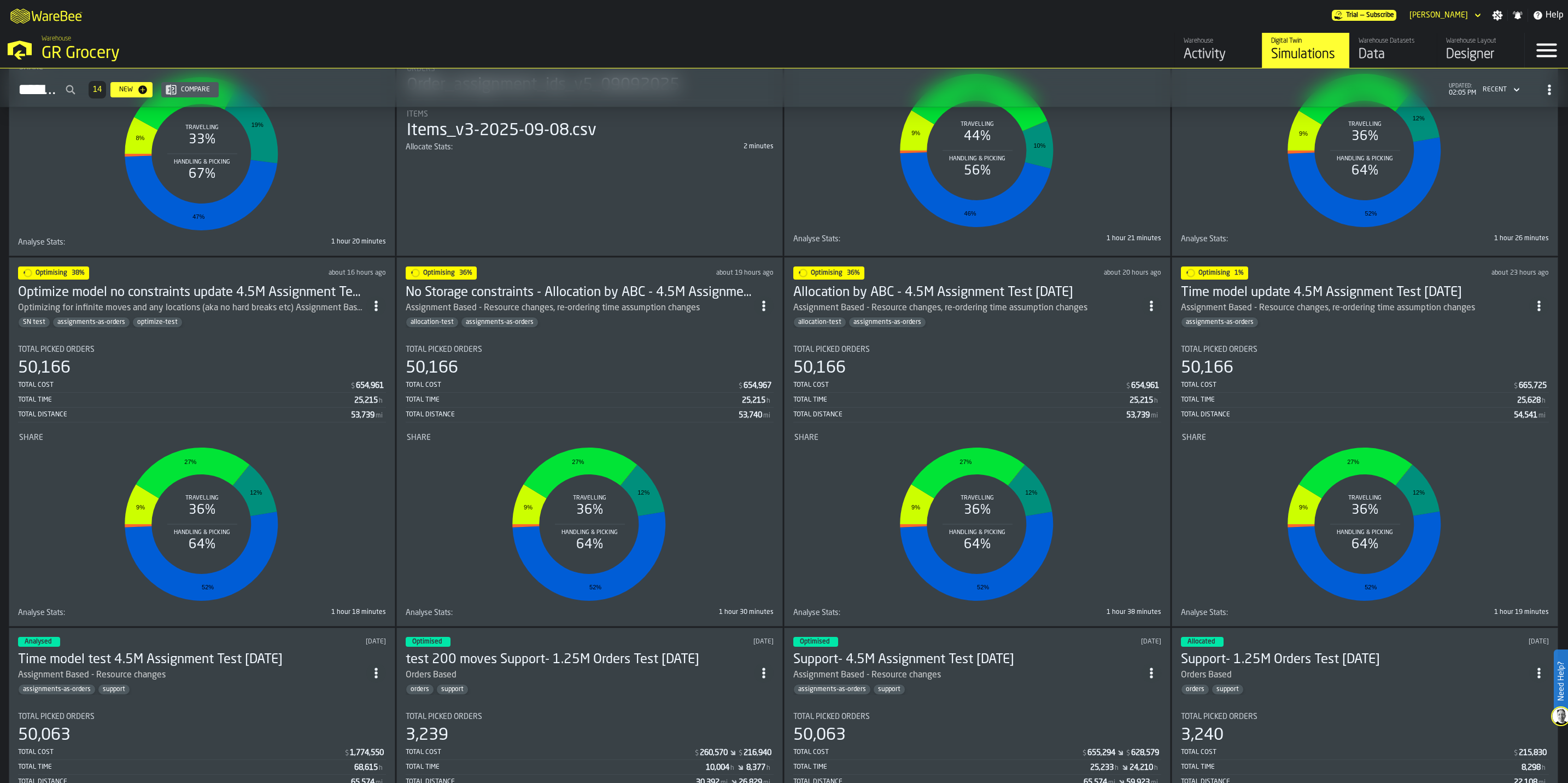
click at [382, 306] on icon "ItemListCard-DashboardItemContainer" at bounding box center [376, 306] width 11 height 11
click at [359, 382] on div "Duplicate" at bounding box center [356, 386] width 57 height 13
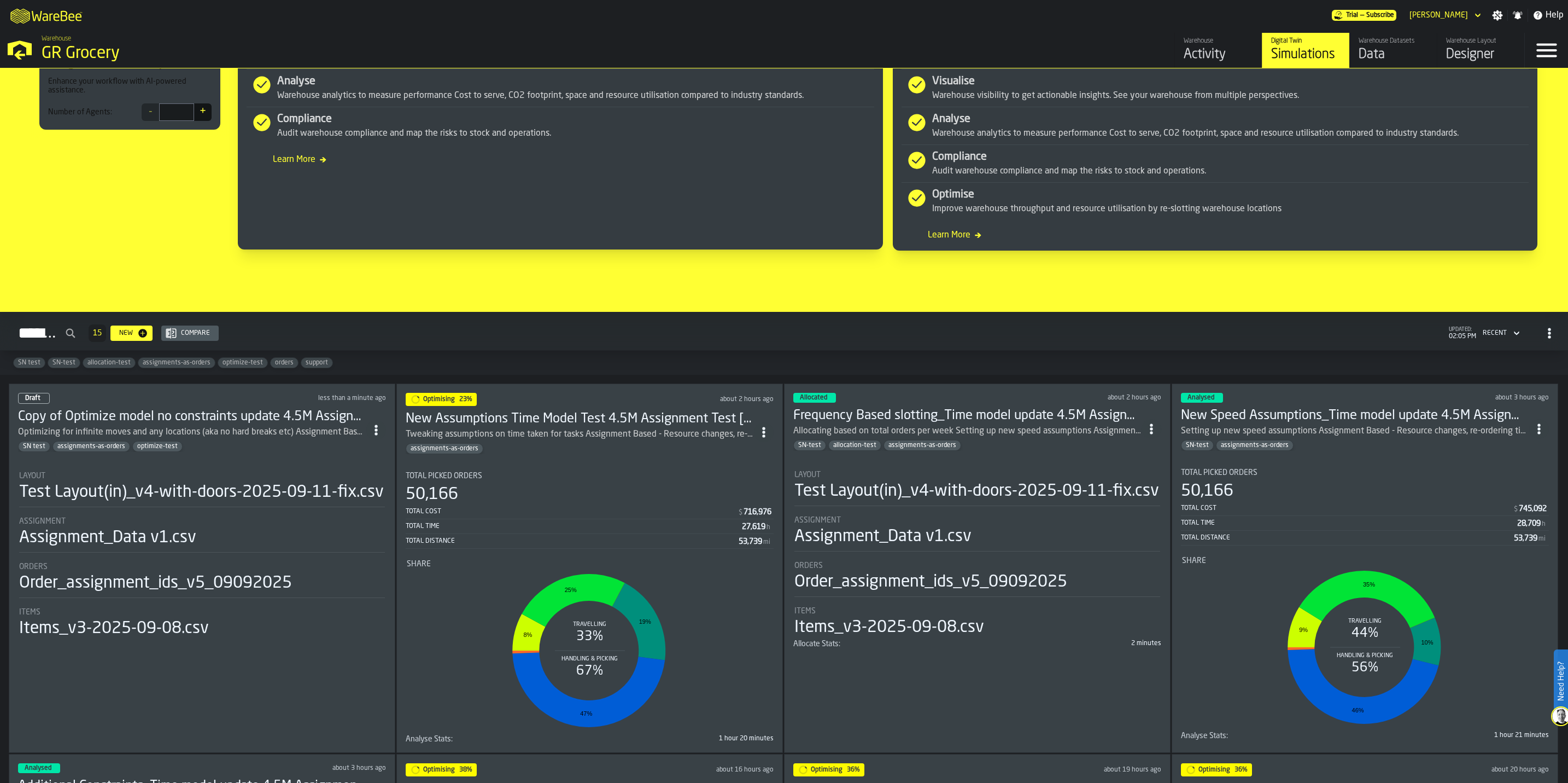
scroll to position [410, 0]
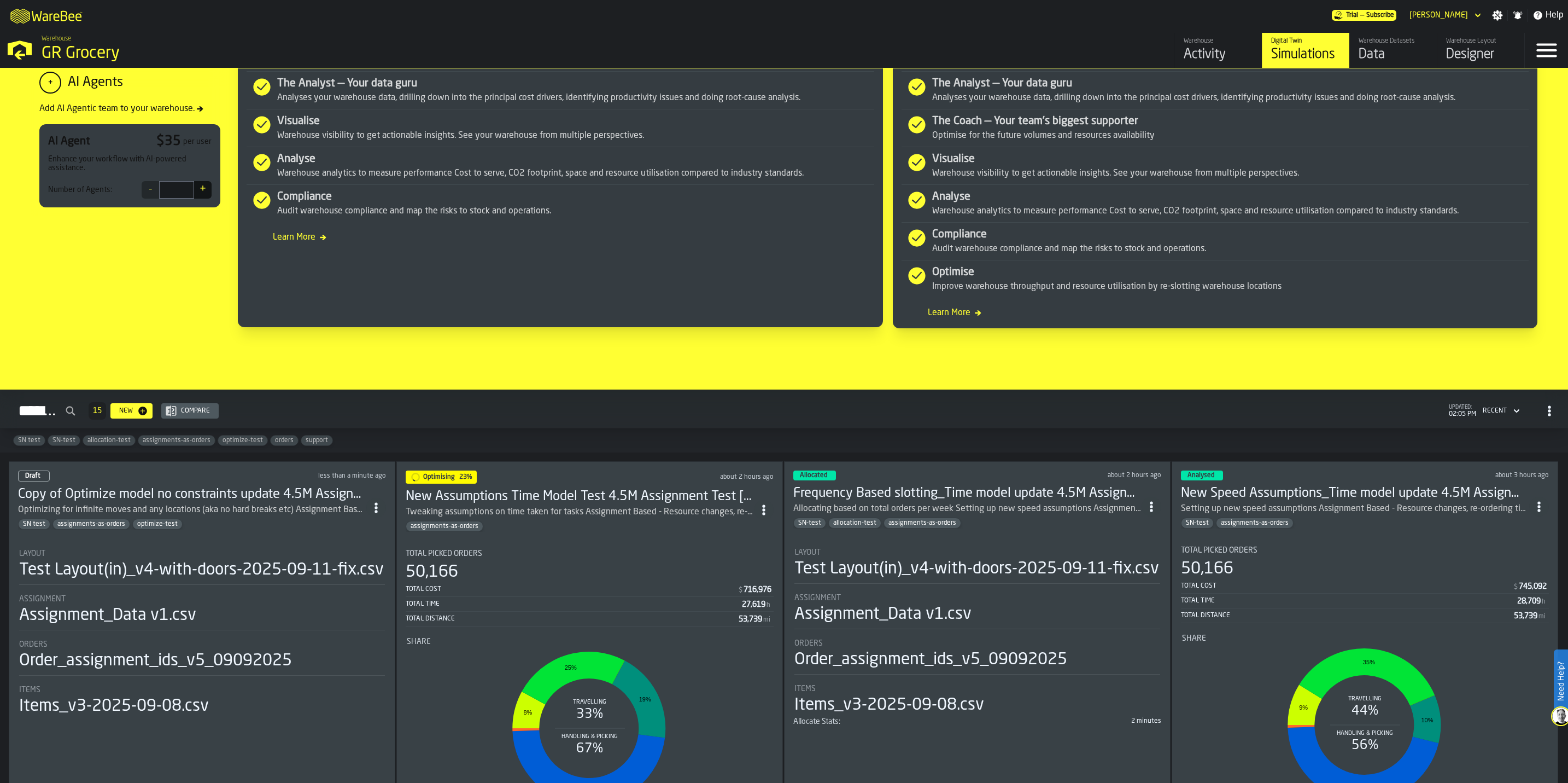
click at [296, 481] on div "Draft less than a minute ago" at bounding box center [202, 476] width 368 height 11
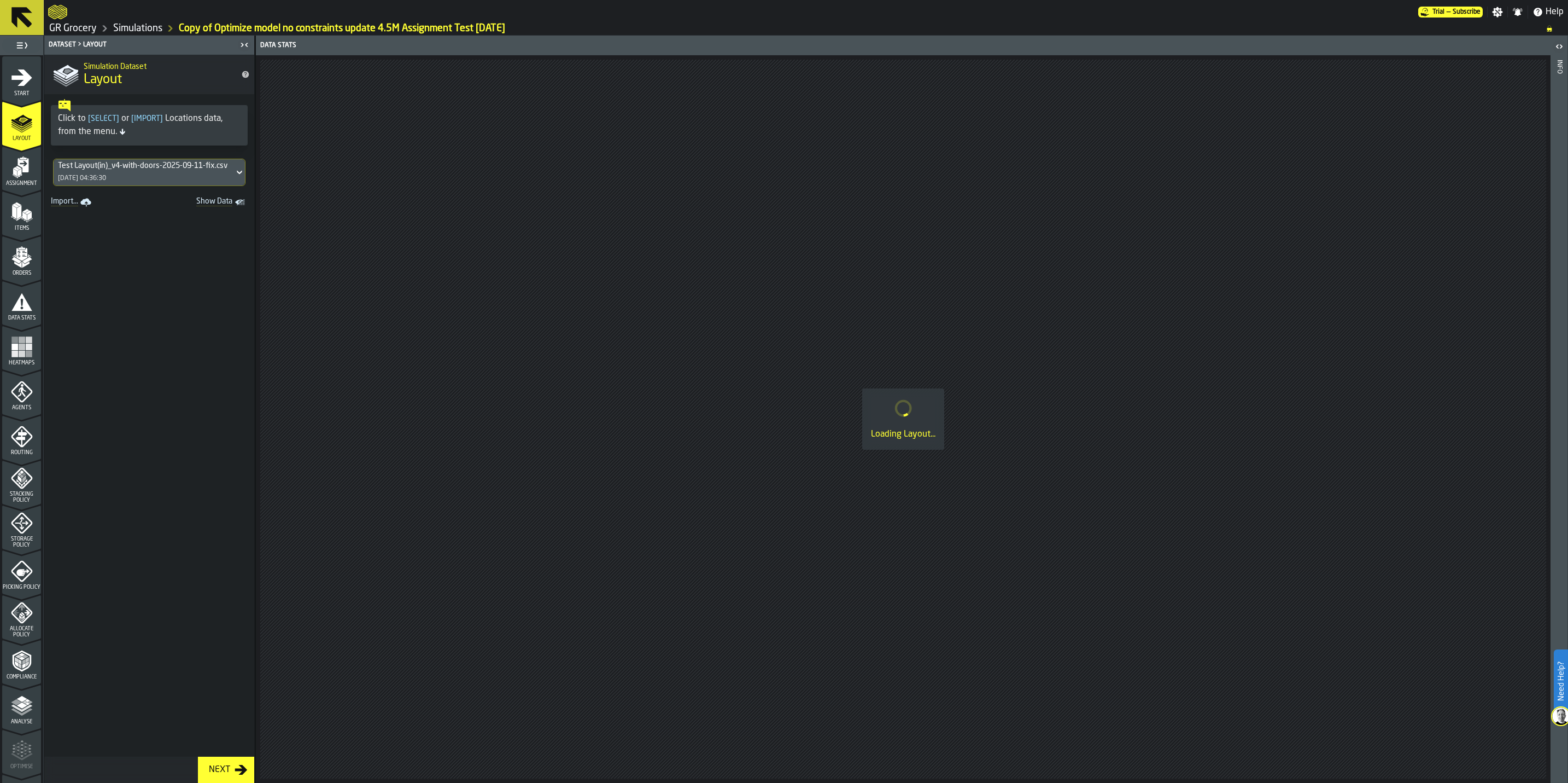
click at [17, 83] on icon "menu Start" at bounding box center [22, 77] width 22 height 22
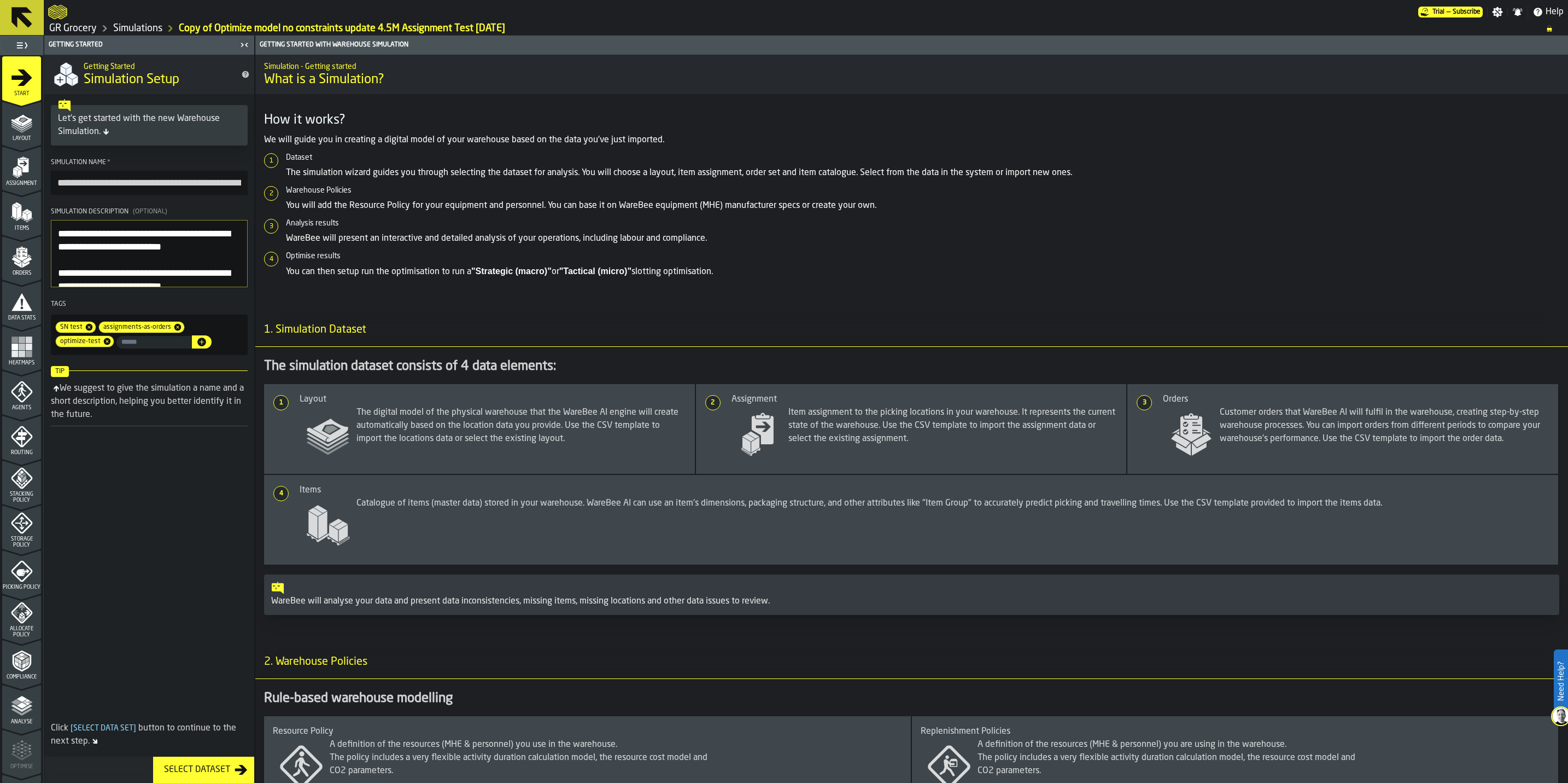
click at [136, 176] on input "**********" at bounding box center [149, 183] width 197 height 24
click at [195, 187] on input "**********" at bounding box center [149, 183] width 197 height 24
drag, startPoint x: 222, startPoint y: 187, endPoint x: 451, endPoint y: 203, distance: 229.6
click at [451, 203] on main "**********" at bounding box center [784, 409] width 1568 height 747
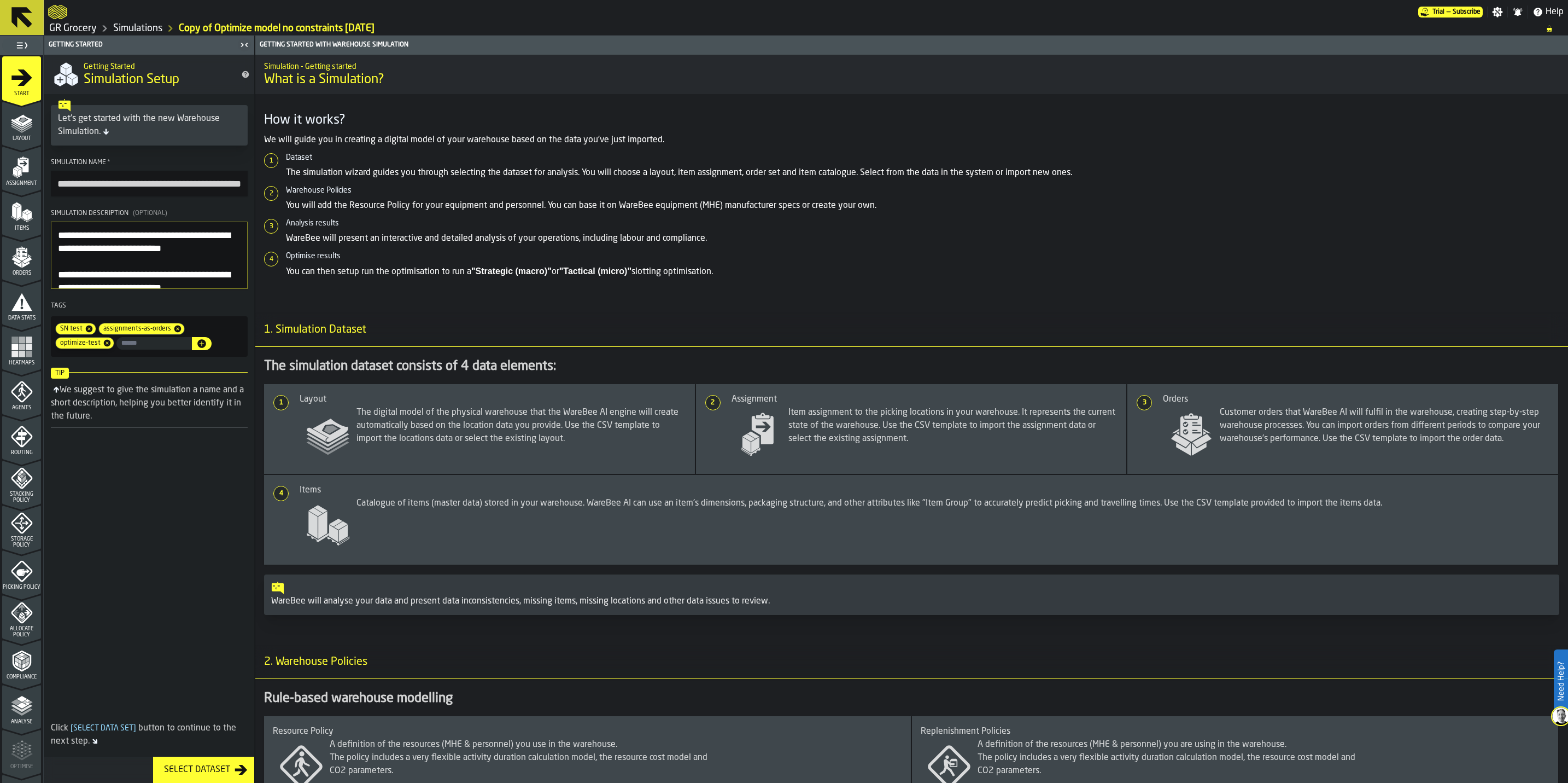
scroll to position [0, 38]
type input "**********"
click at [123, 245] on textarea "**********" at bounding box center [149, 255] width 197 height 68
click at [219, 253] on textarea "**********" at bounding box center [149, 255] width 197 height 68
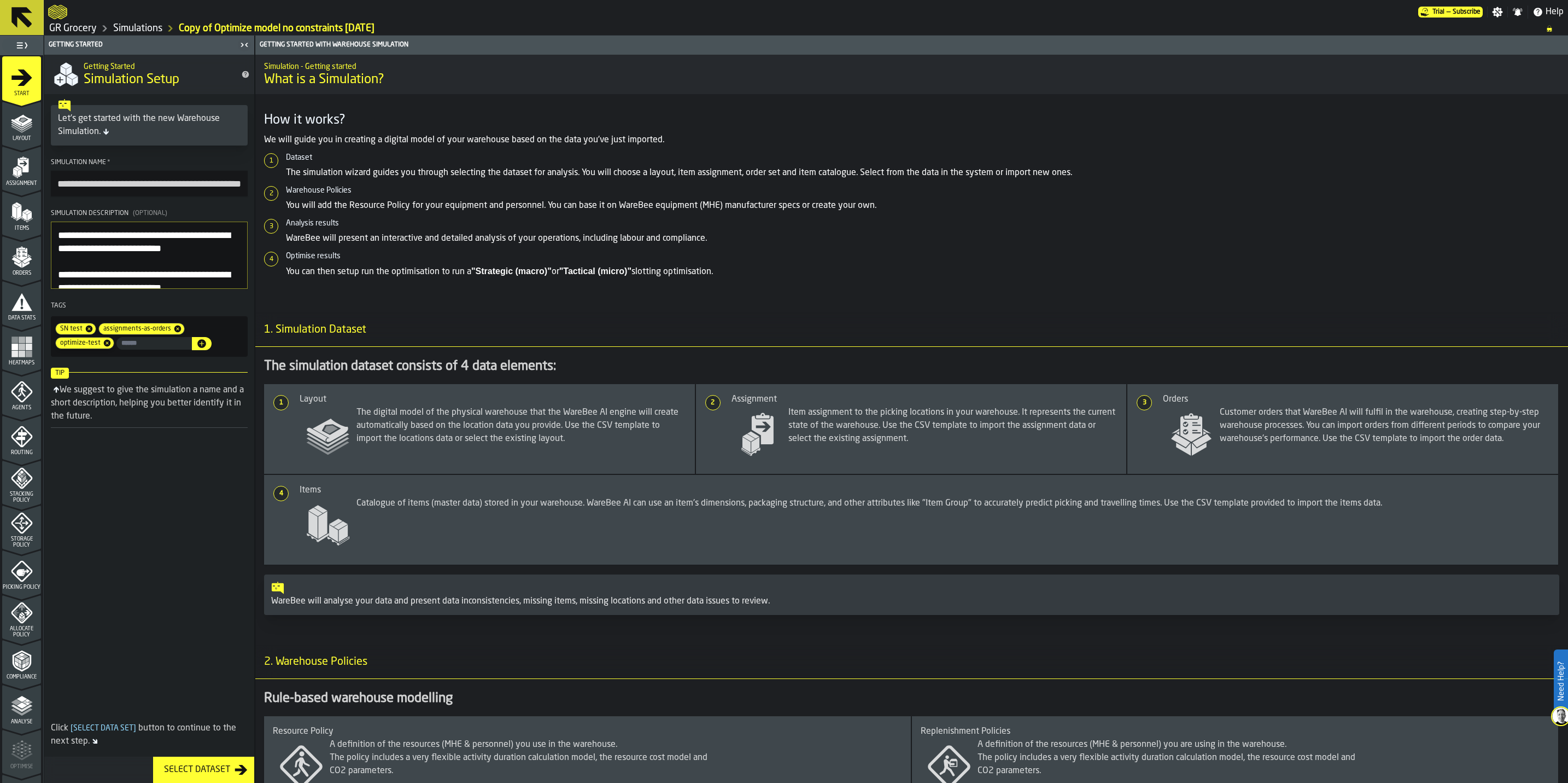
click at [59, 238] on textarea "**********" at bounding box center [149, 255] width 197 height 68
click at [167, 266] on textarea "**********" at bounding box center [149, 255] width 197 height 68
type textarea "**********"
click at [17, 695] on icon "menu Analyse" at bounding box center [22, 705] width 22 height 22
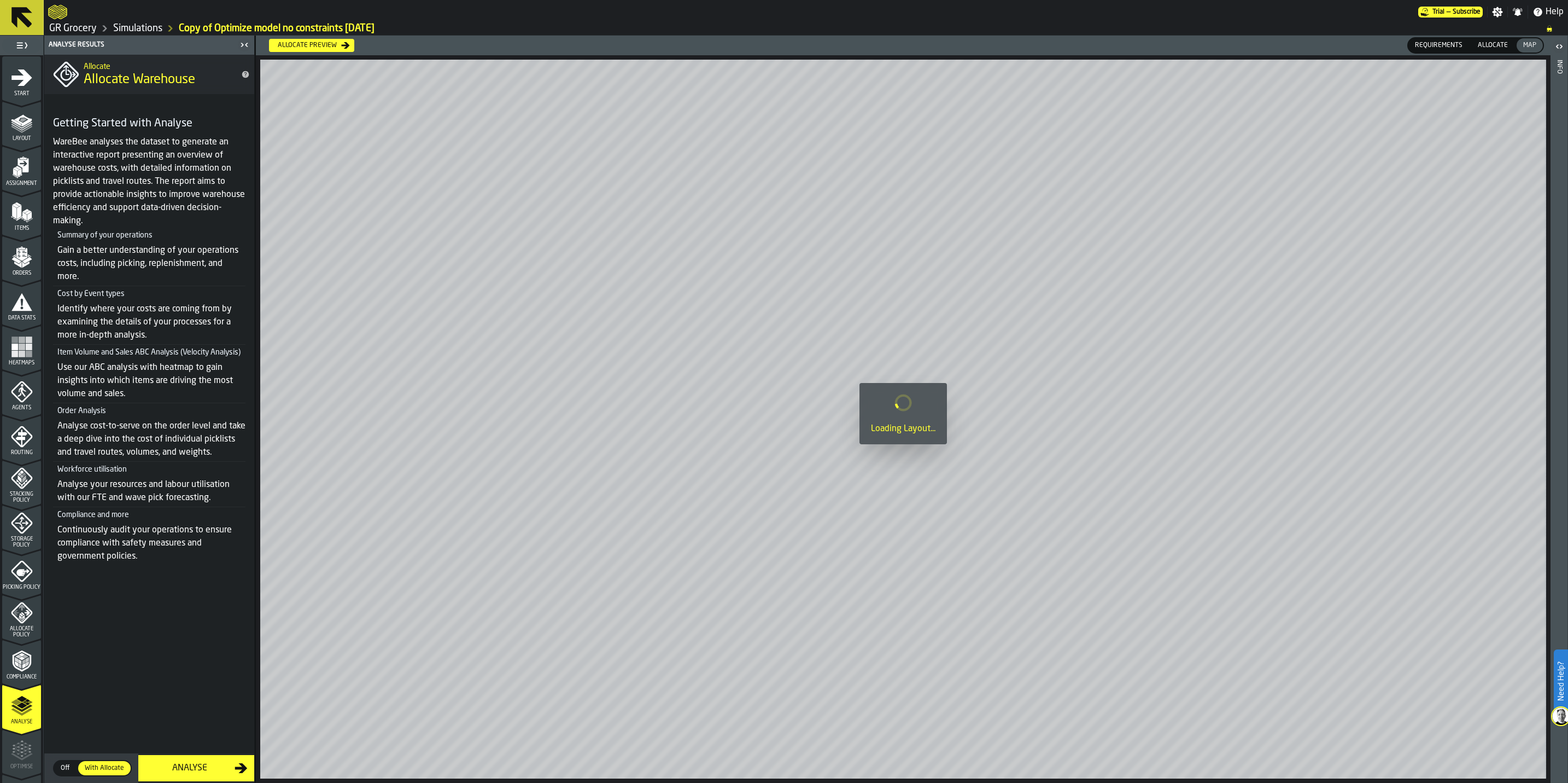
click at [61, 765] on span "Off" at bounding box center [65, 768] width 17 height 10
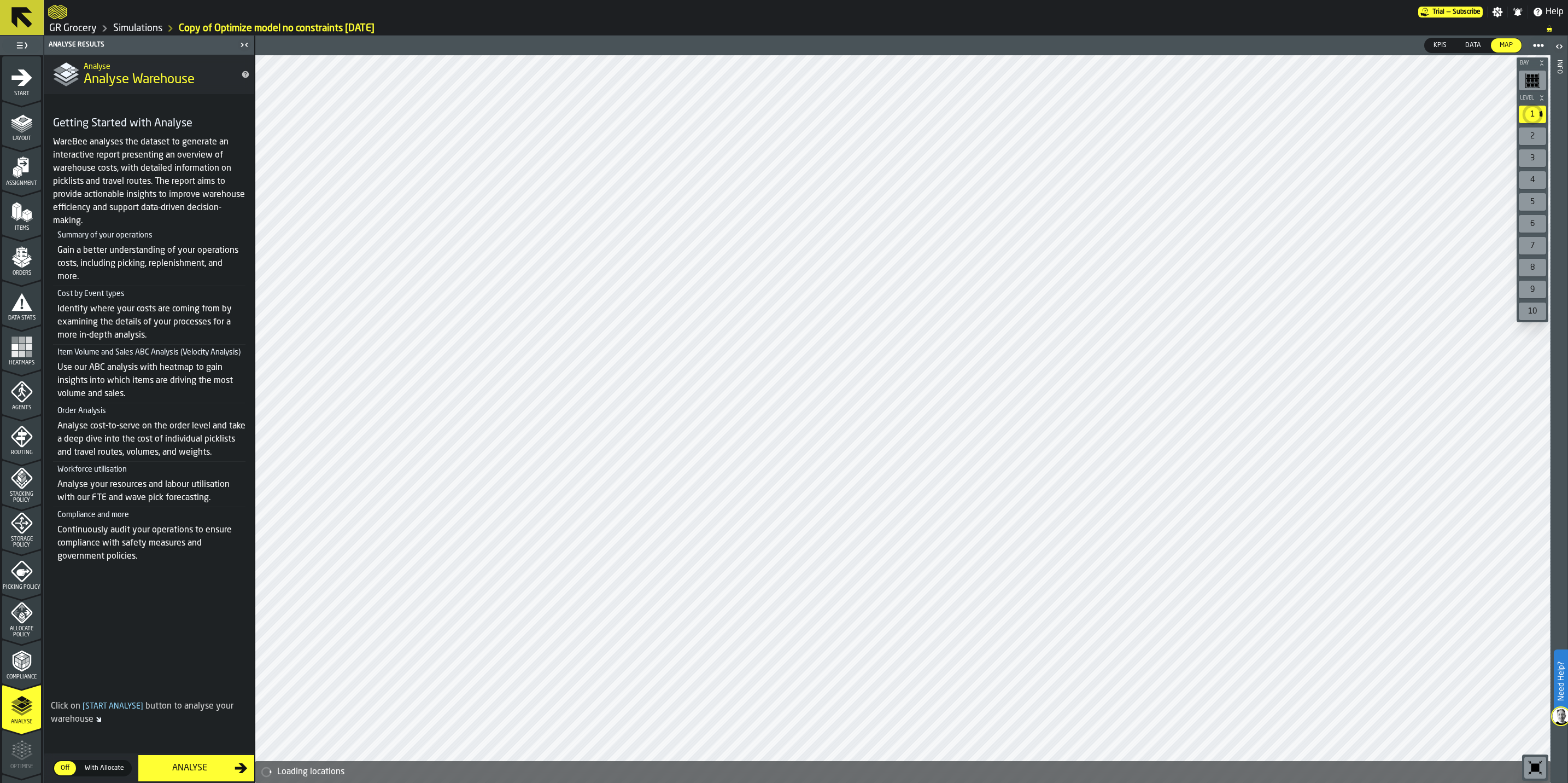
click at [224, 775] on button "Analyse" at bounding box center [196, 768] width 116 height 26
